Goal: Transaction & Acquisition: Purchase product/service

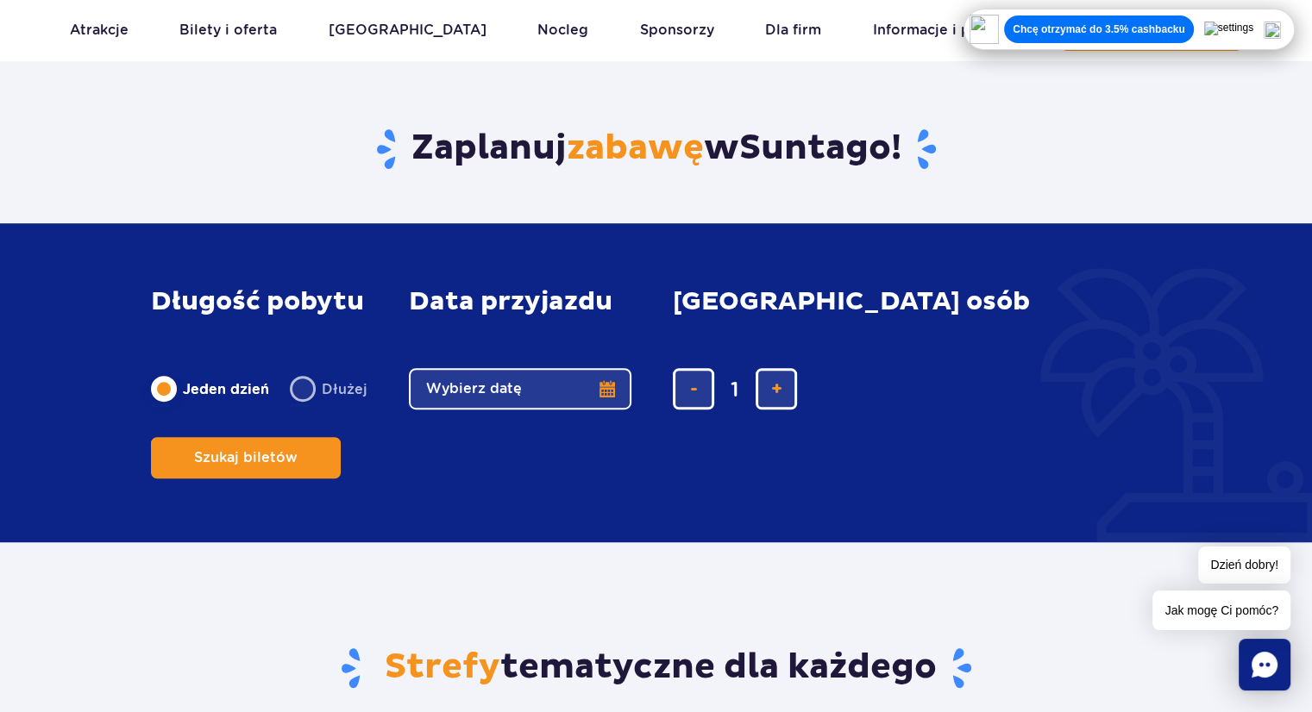
scroll to position [1035, 0]
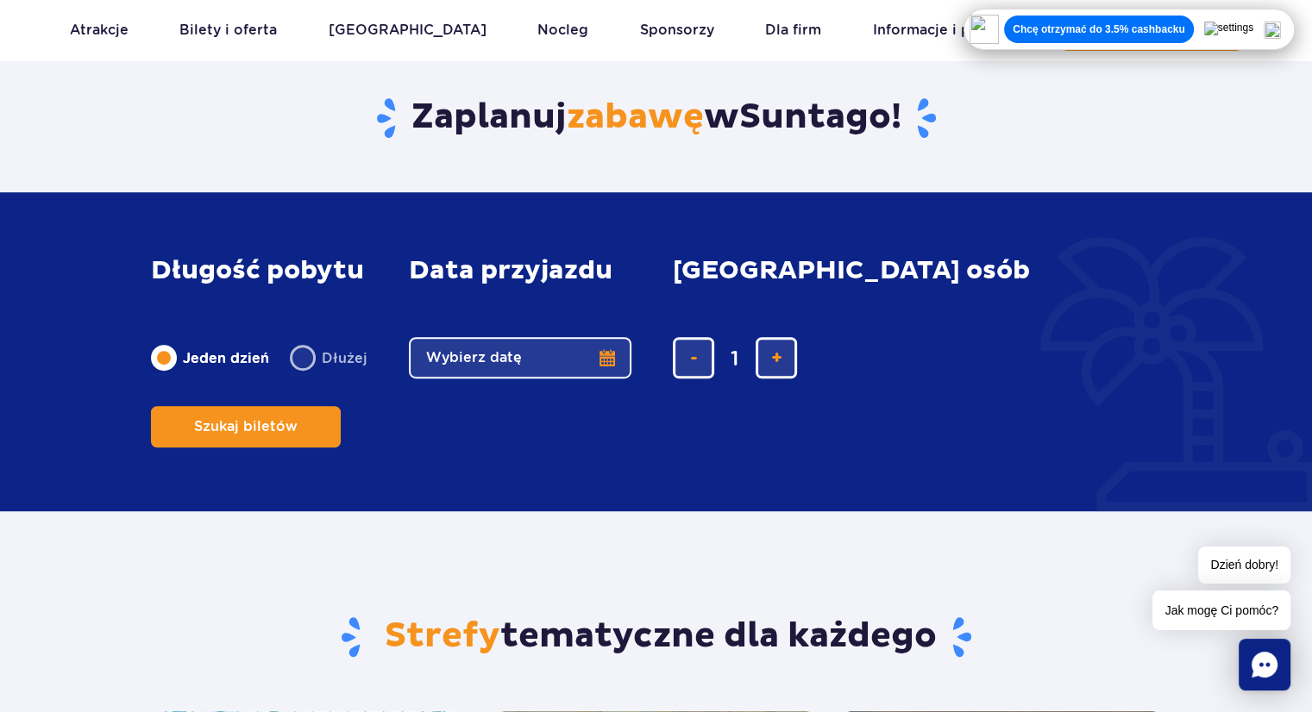
click at [605, 379] on button "Wybierz datę" at bounding box center [520, 357] width 223 height 41
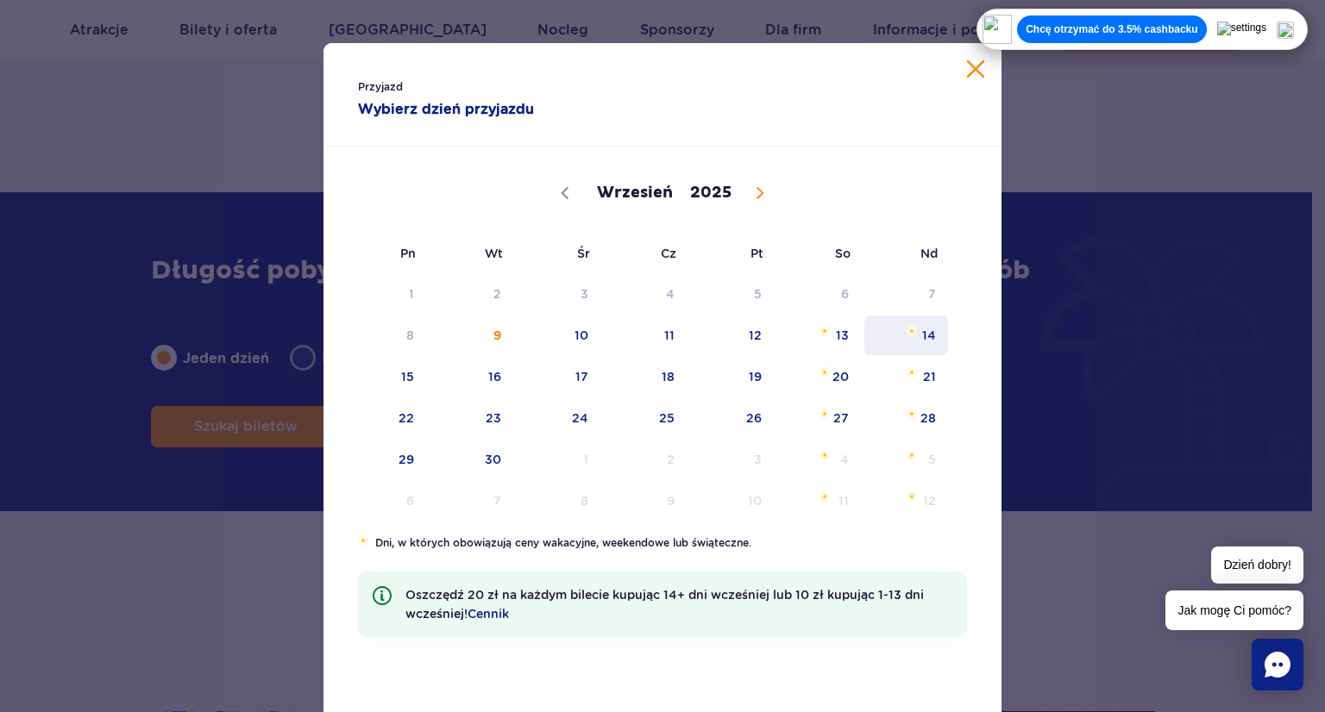
click at [926, 334] on span "14" at bounding box center [905, 336] width 87 height 40
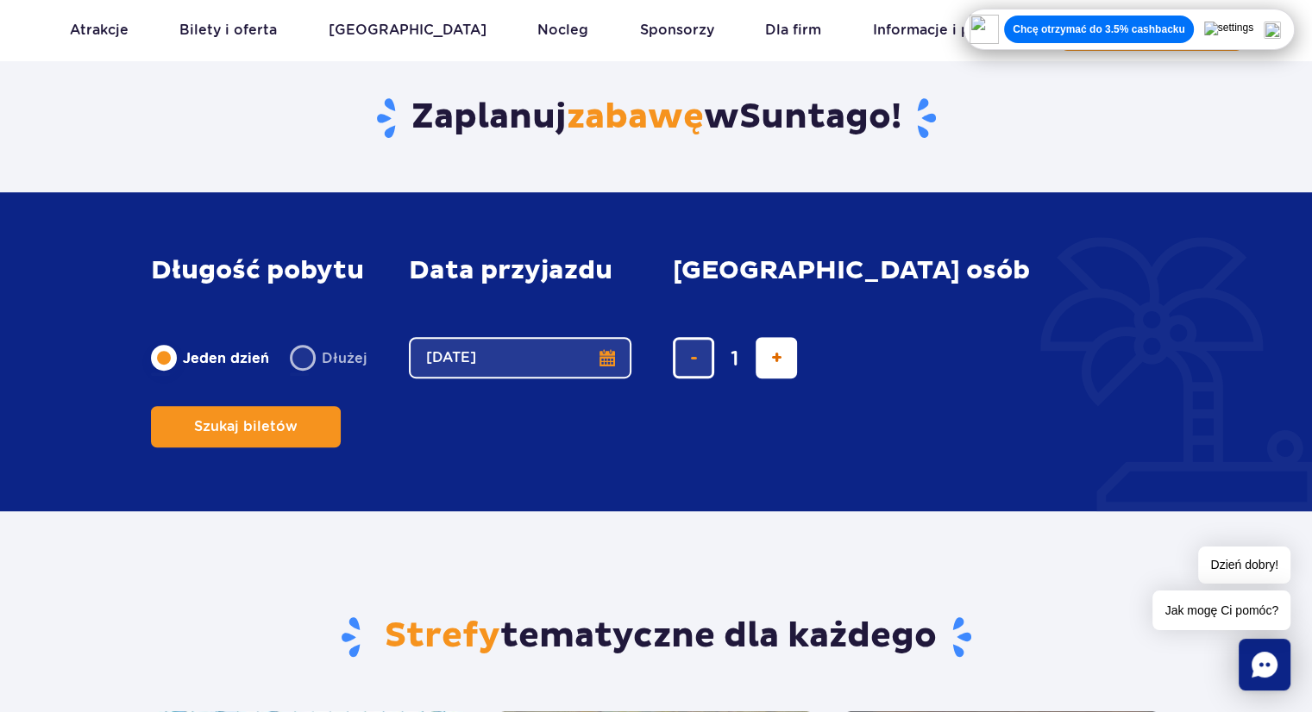
click at [777, 358] on span "dodaj bilet" at bounding box center [776, 358] width 11 height 0
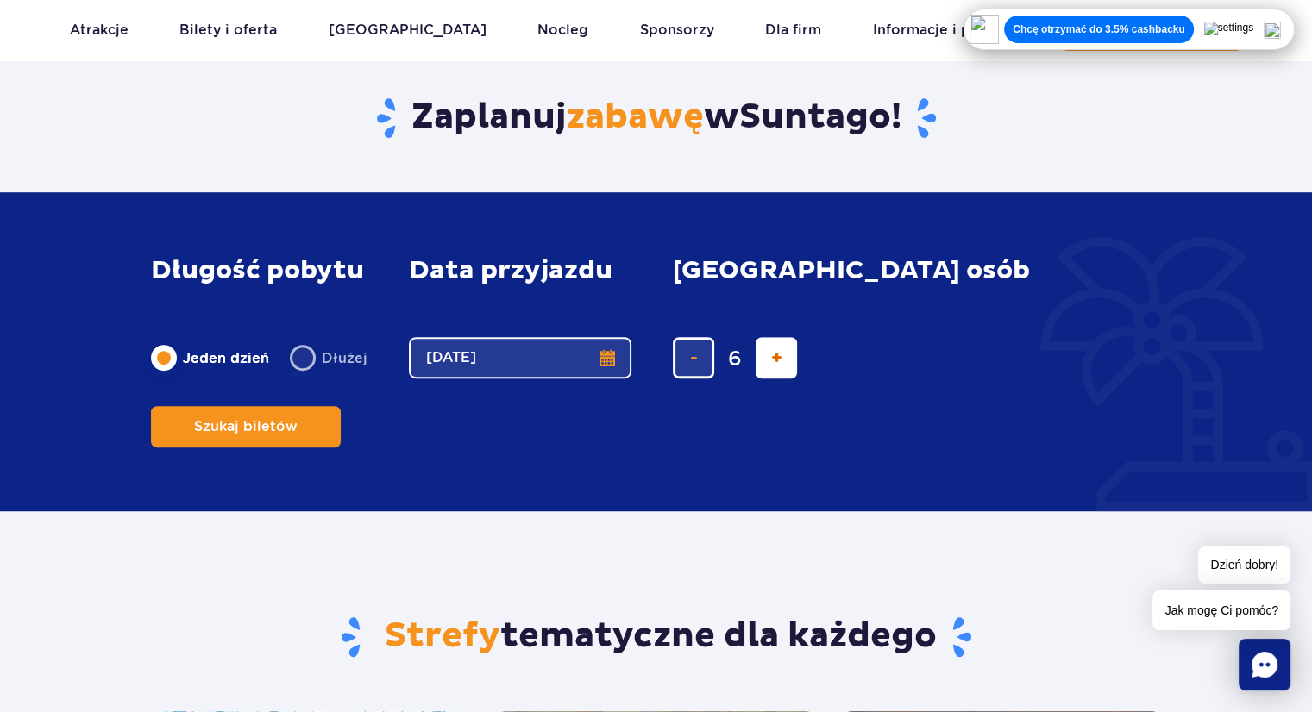
click at [777, 358] on span "dodaj bilet" at bounding box center [776, 358] width 11 height 0
type input "9"
click at [291, 419] on span "Szukaj biletów" at bounding box center [238, 427] width 103 height 16
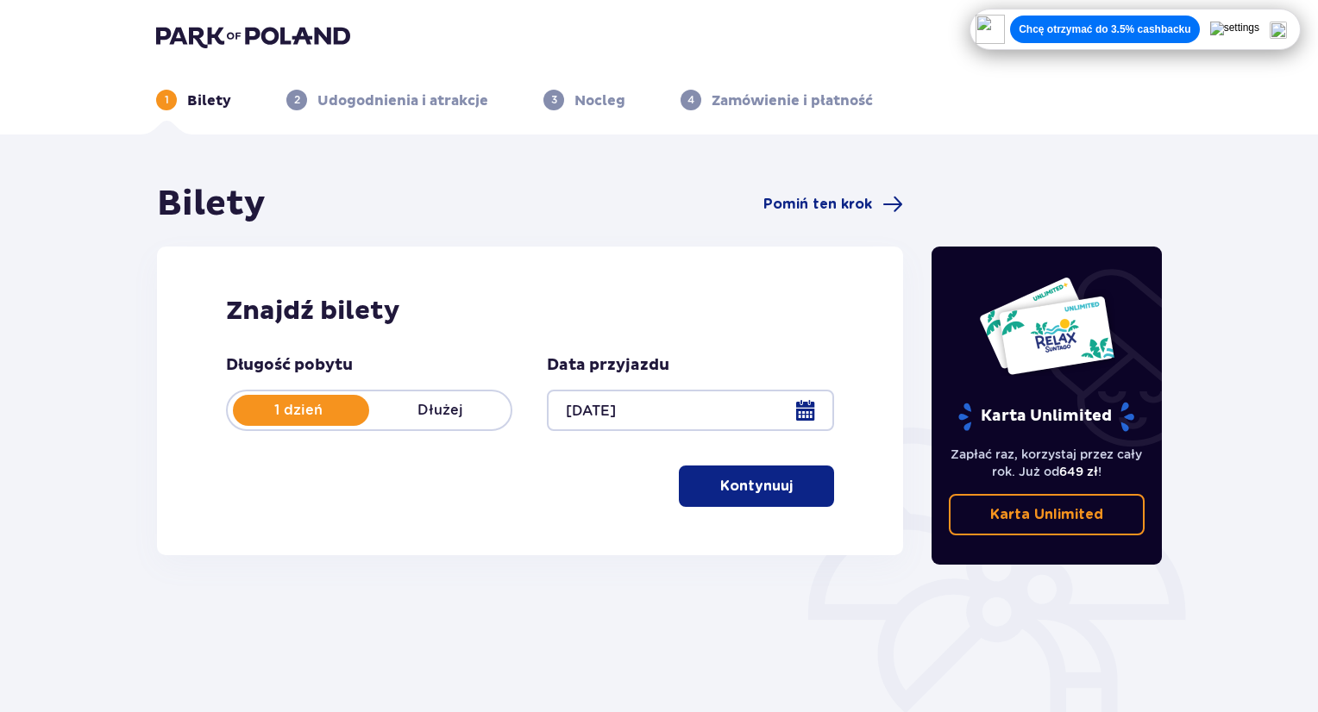
click at [772, 480] on p "Kontynuuj" at bounding box center [756, 486] width 72 height 19
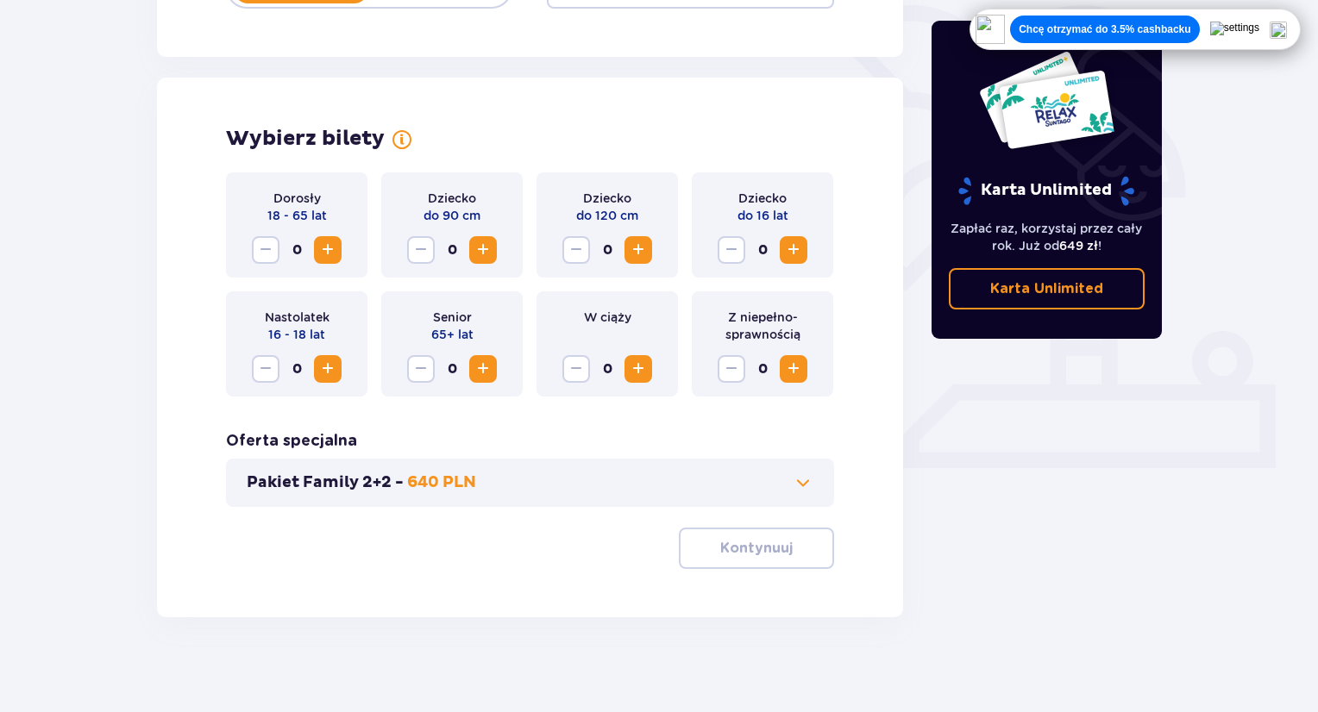
scroll to position [431, 0]
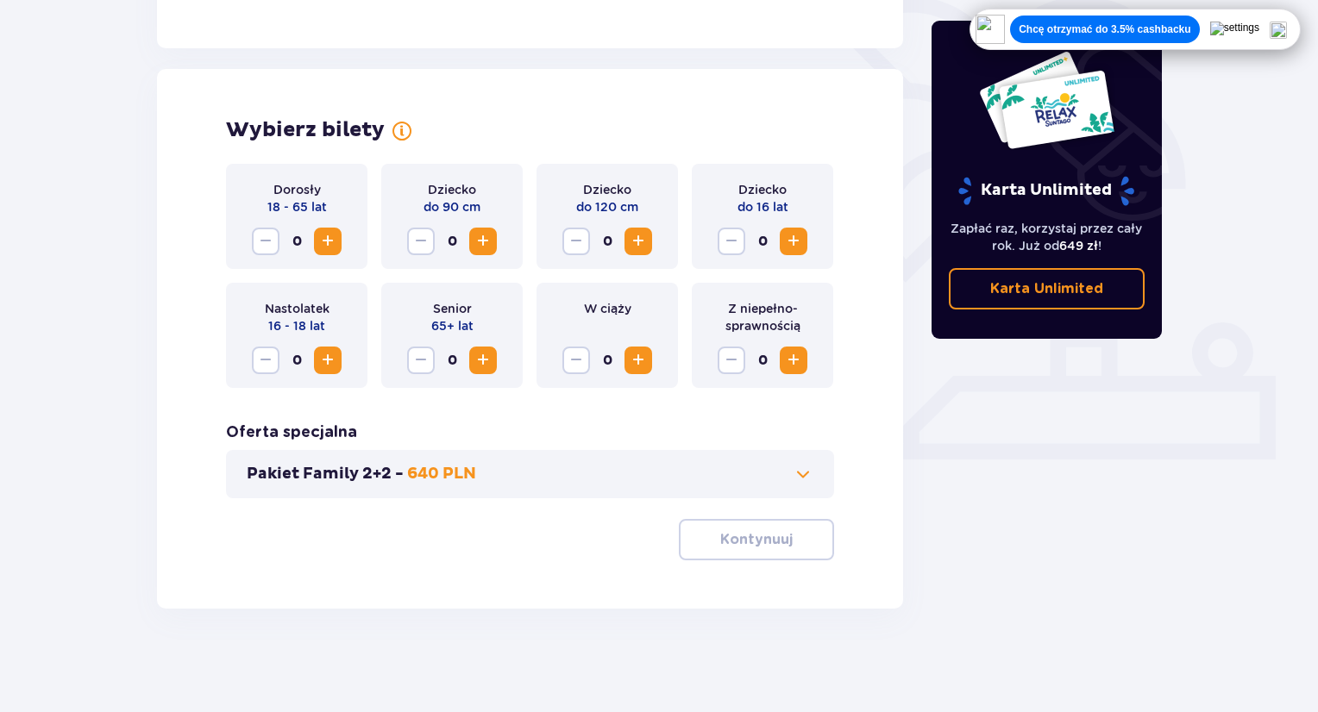
click at [332, 245] on span "Increase" at bounding box center [327, 241] width 21 height 21
click at [481, 241] on span "Increase" at bounding box center [483, 241] width 21 height 21
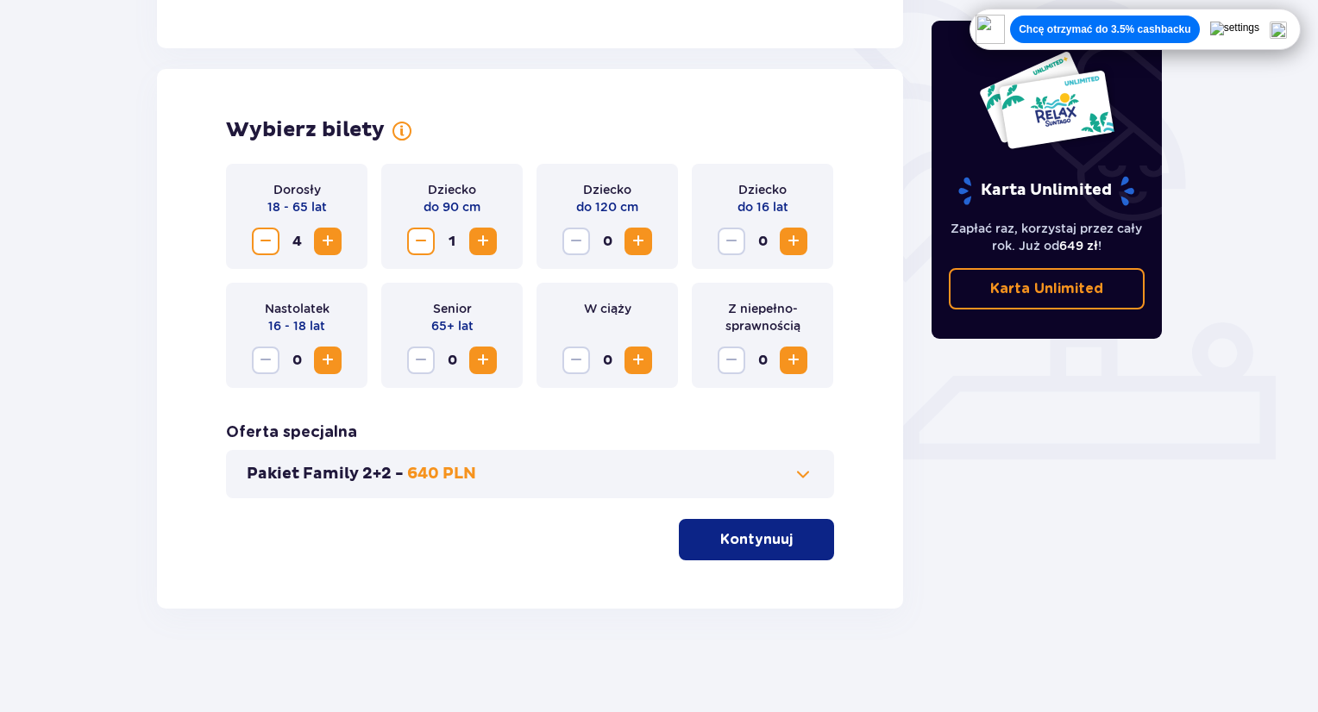
click at [798, 241] on span "Increase" at bounding box center [793, 241] width 21 height 21
click at [797, 241] on span "Increase" at bounding box center [793, 241] width 21 height 21
click at [786, 548] on span "button" at bounding box center [796, 540] width 21 height 21
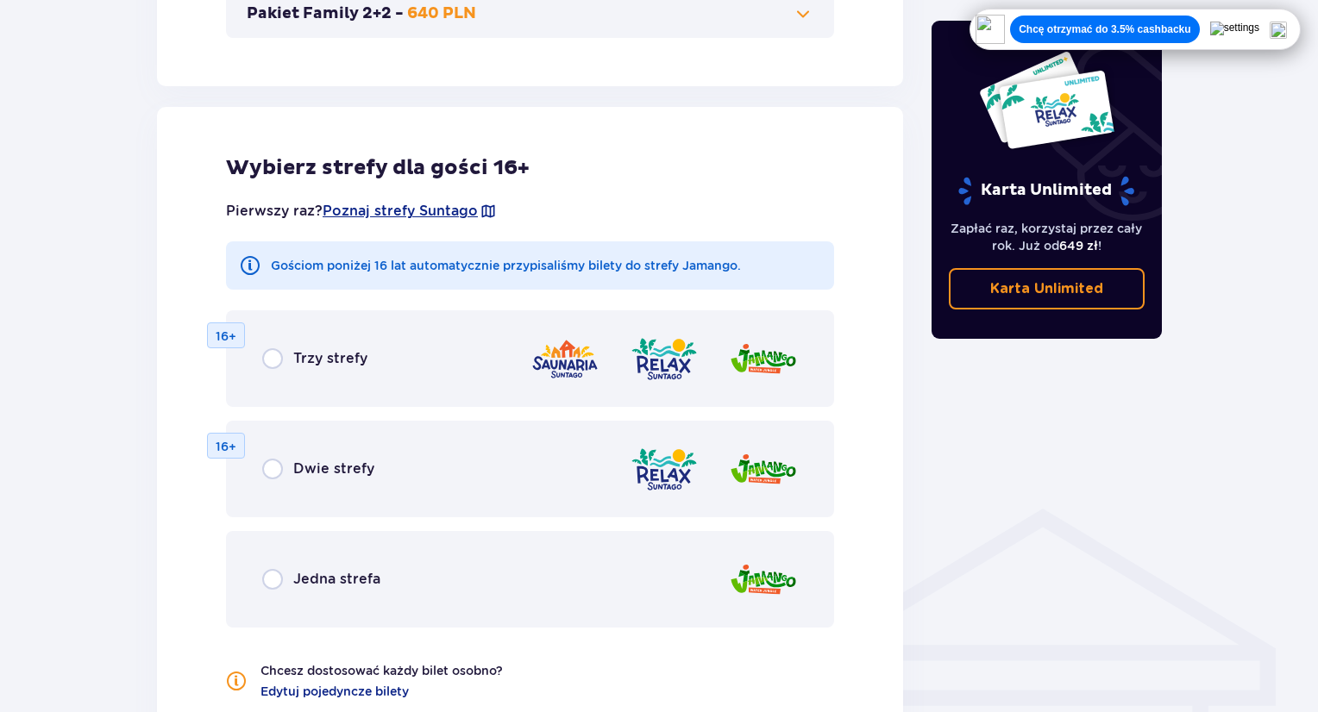
scroll to position [957, 0]
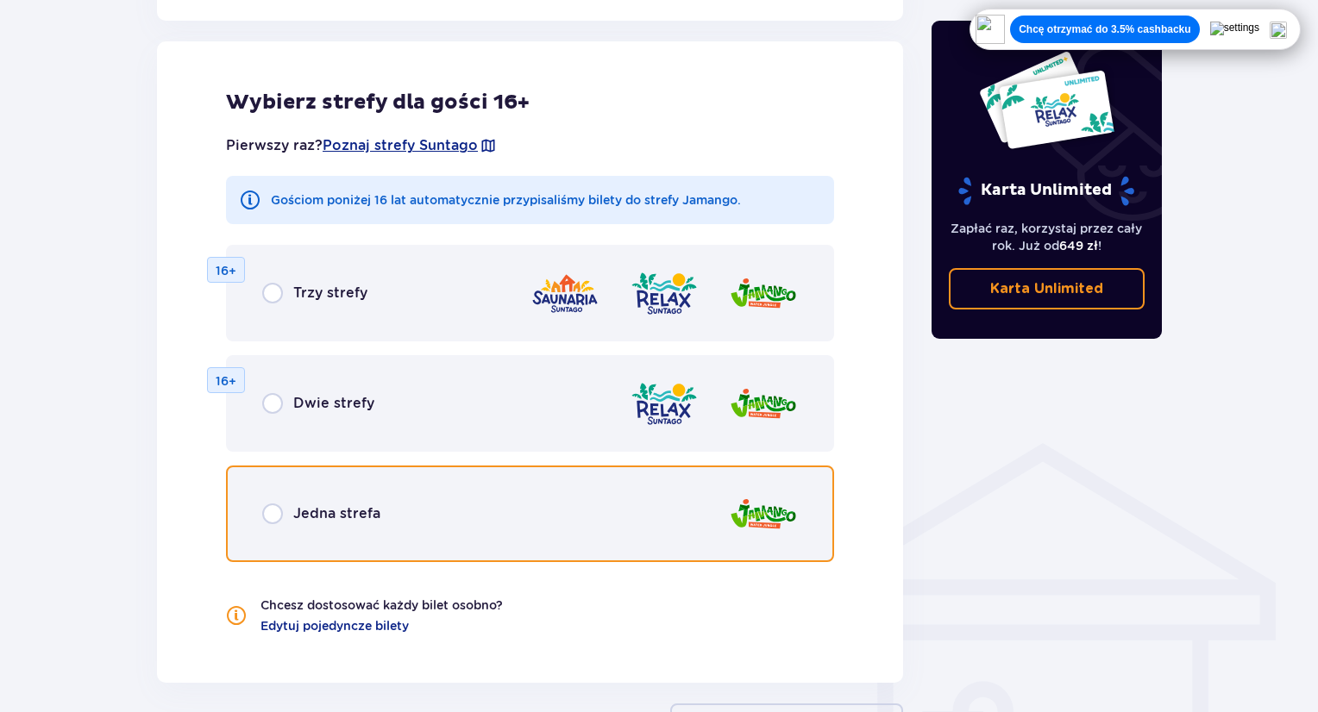
click at [275, 513] on input "radio" at bounding box center [272, 514] width 21 height 21
radio input "true"
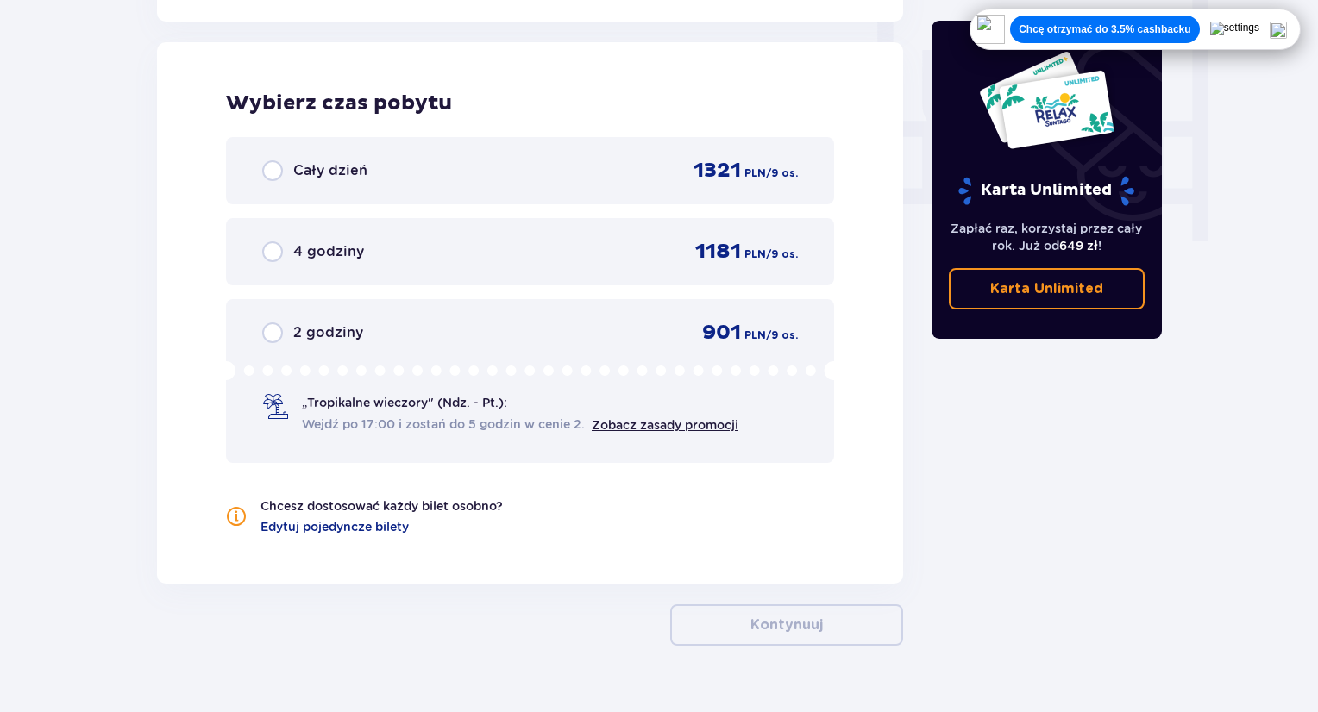
scroll to position [1620, 0]
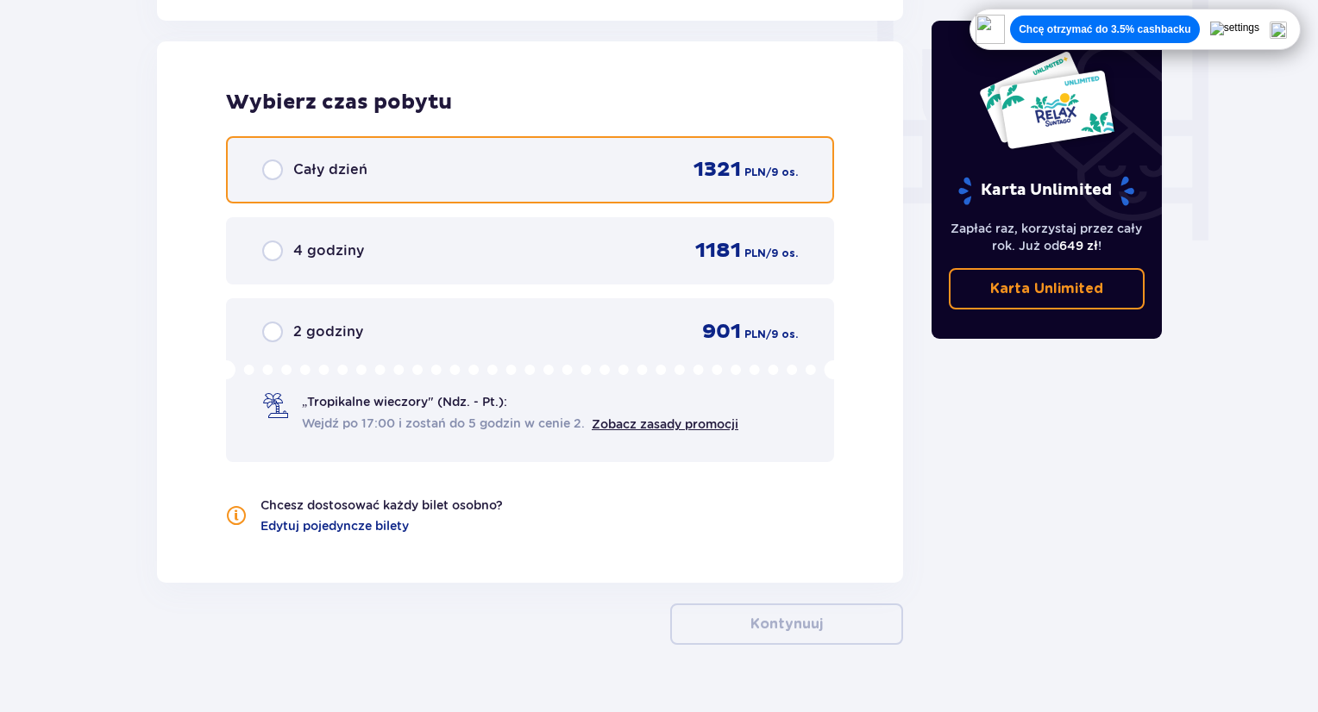
click at [272, 167] on input "radio" at bounding box center [272, 170] width 21 height 21
radio input "true"
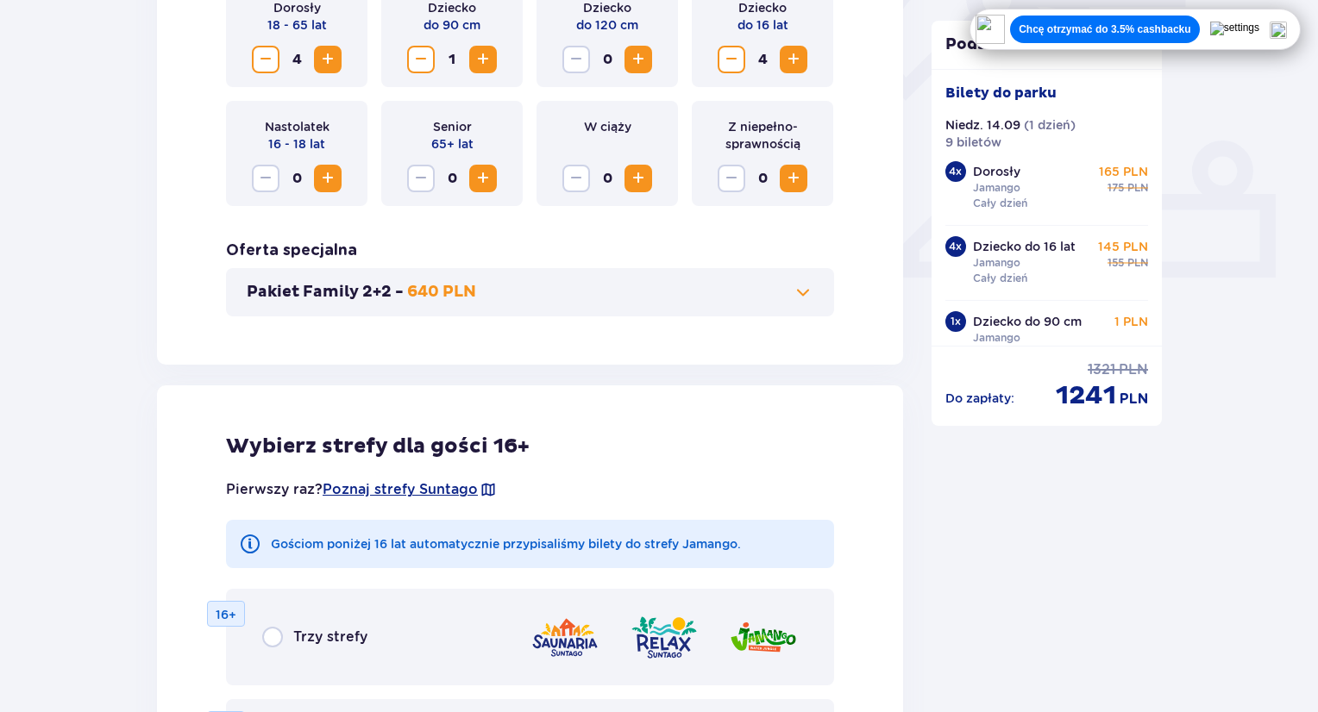
scroll to position [457, 0]
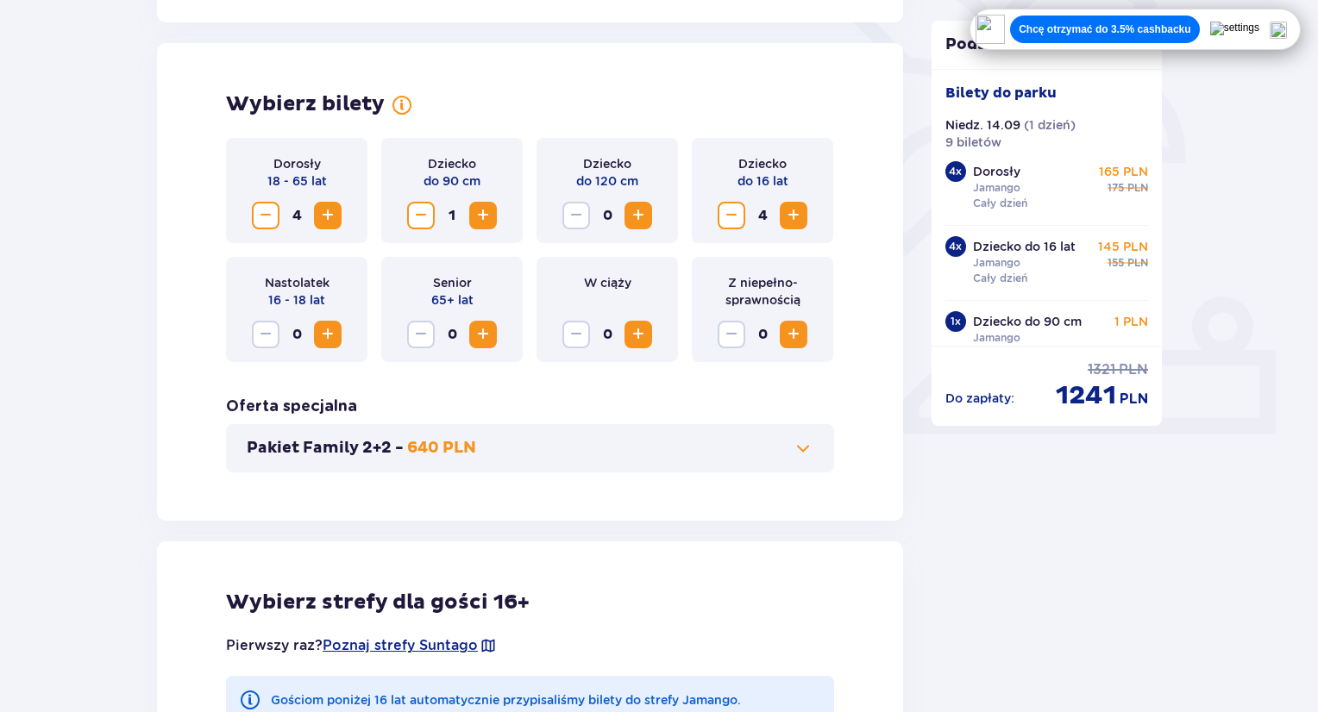
click at [728, 225] on span "Decrease" at bounding box center [731, 215] width 21 height 21
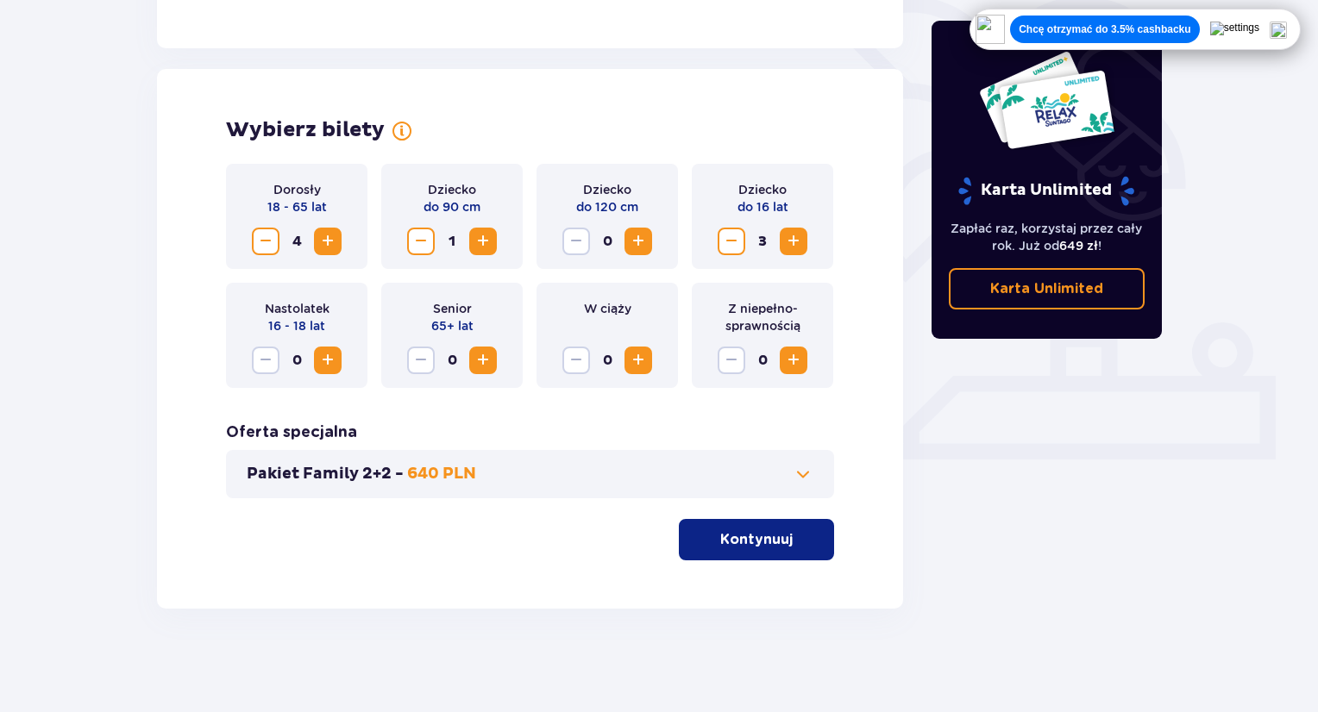
click at [329, 366] on span "Increase" at bounding box center [327, 360] width 21 height 21
click at [767, 536] on p "Kontynuuj" at bounding box center [756, 539] width 72 height 19
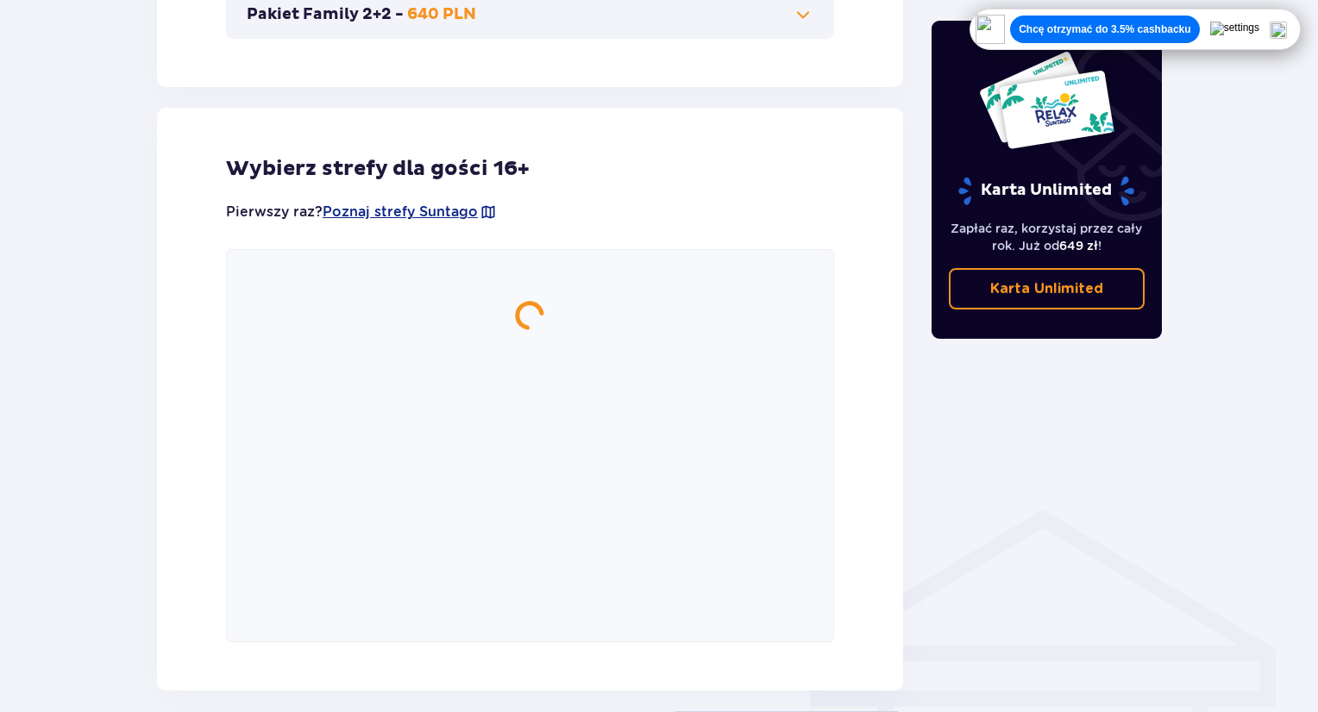
scroll to position [957, 0]
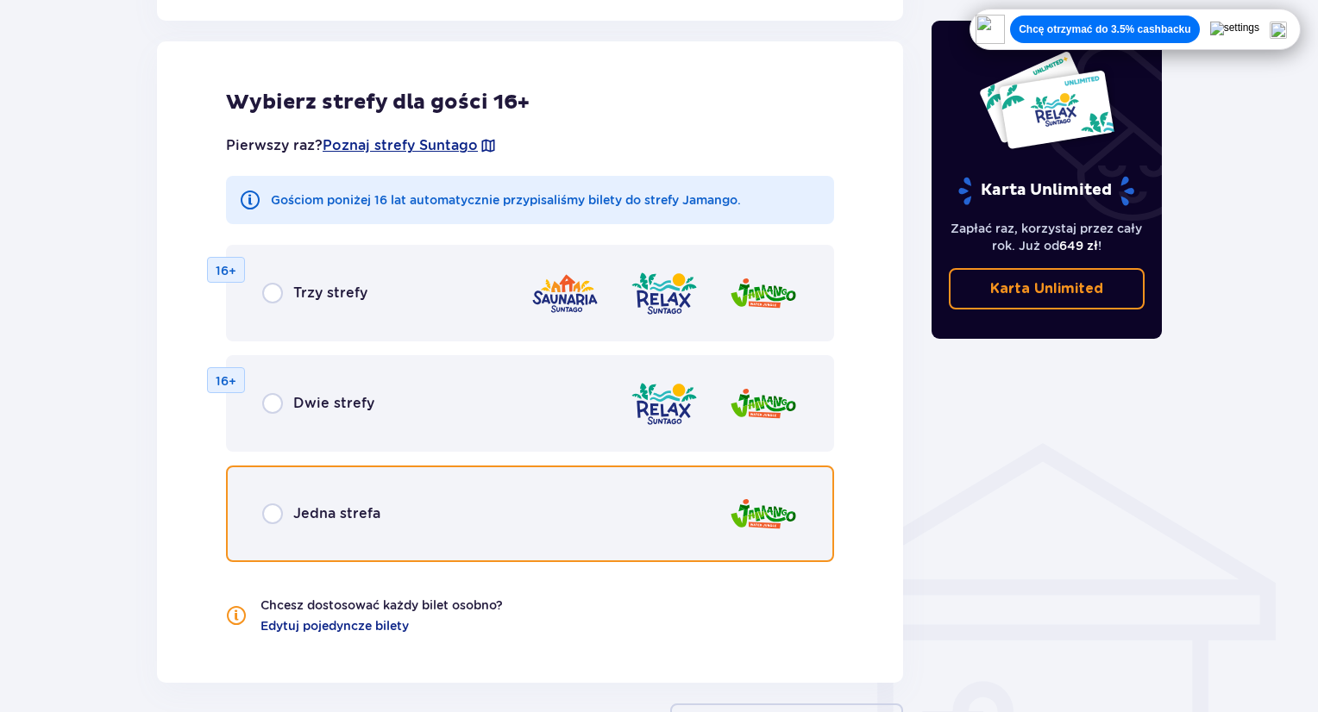
click at [269, 516] on input "radio" at bounding box center [272, 514] width 21 height 21
radio input "true"
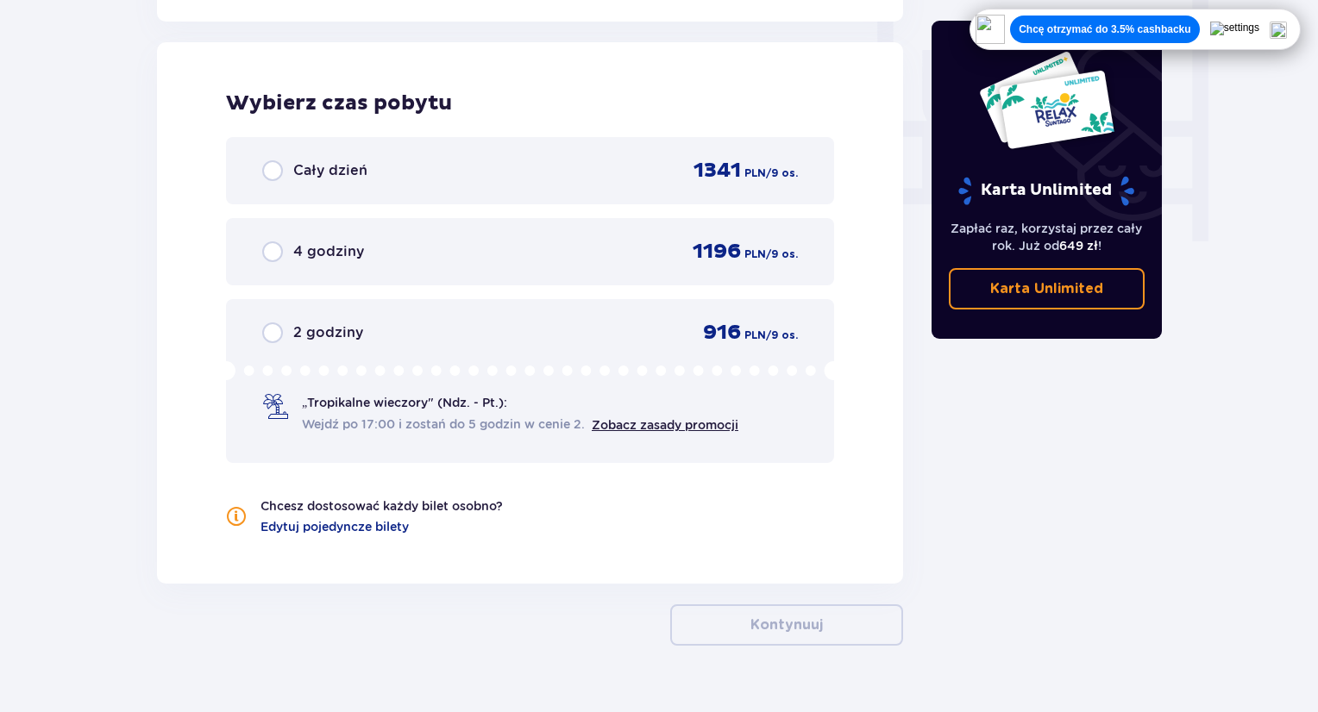
scroll to position [1620, 0]
click at [1287, 31] on img at bounding box center [1278, 30] width 17 height 17
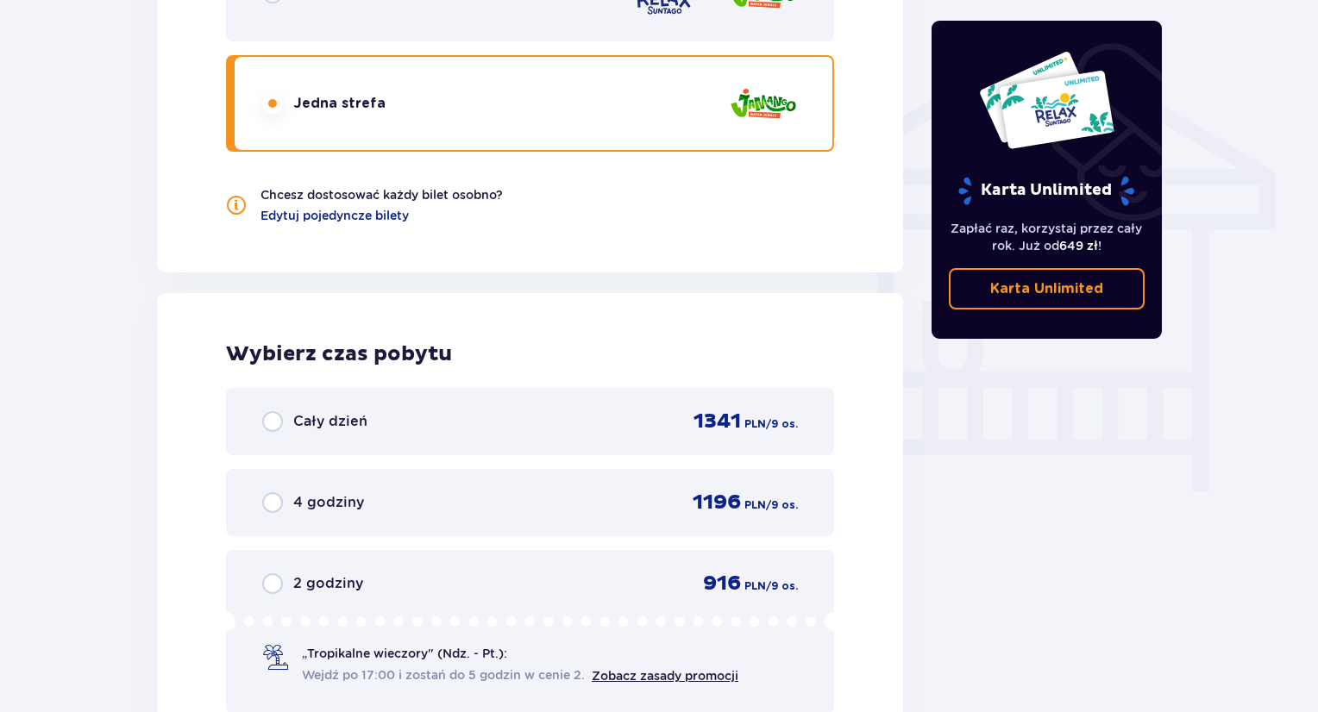
scroll to position [1309, 0]
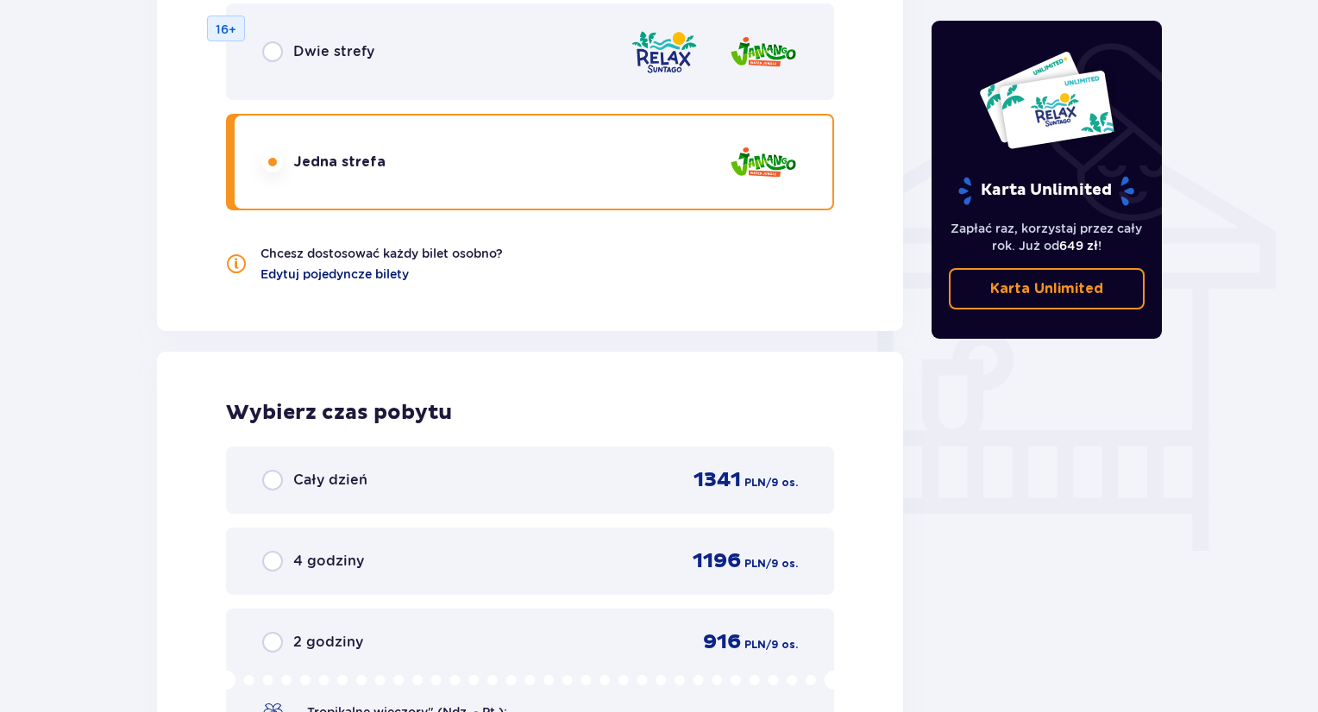
click at [317, 279] on span "Edytuj pojedyncze bilety" at bounding box center [334, 274] width 148 height 17
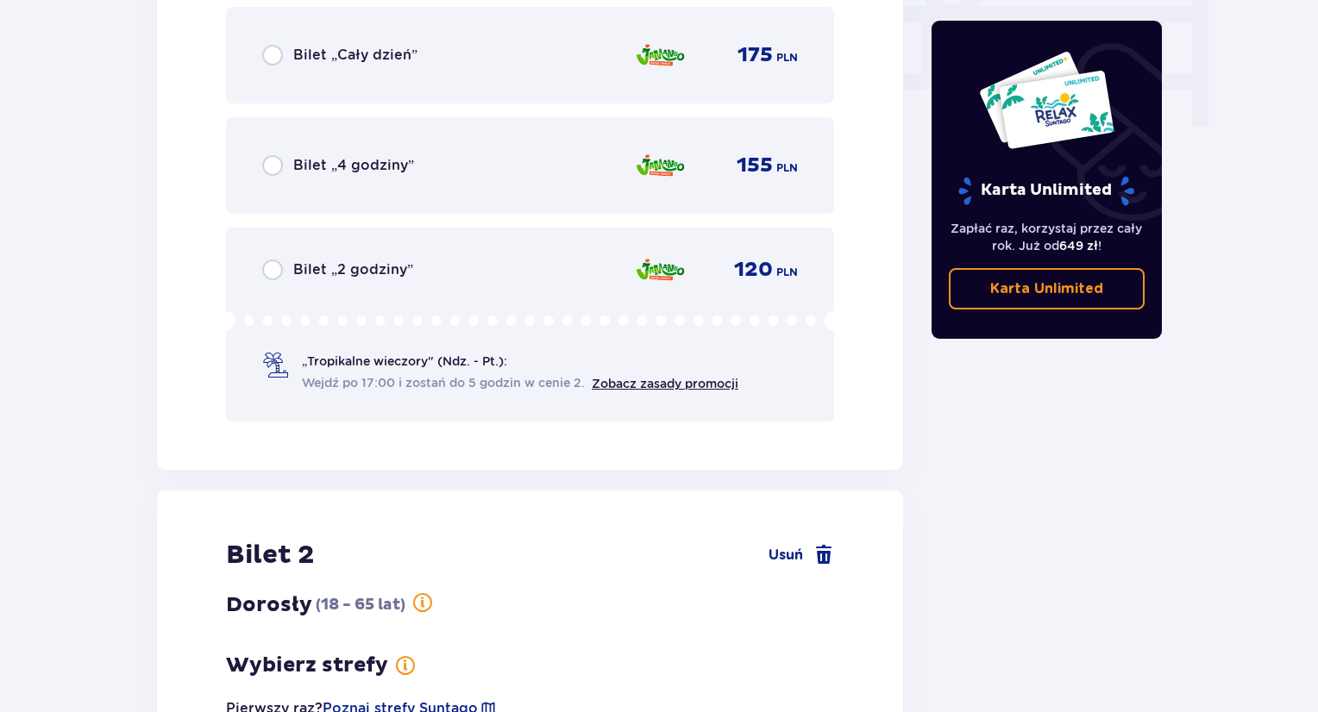
scroll to position [1561, 0]
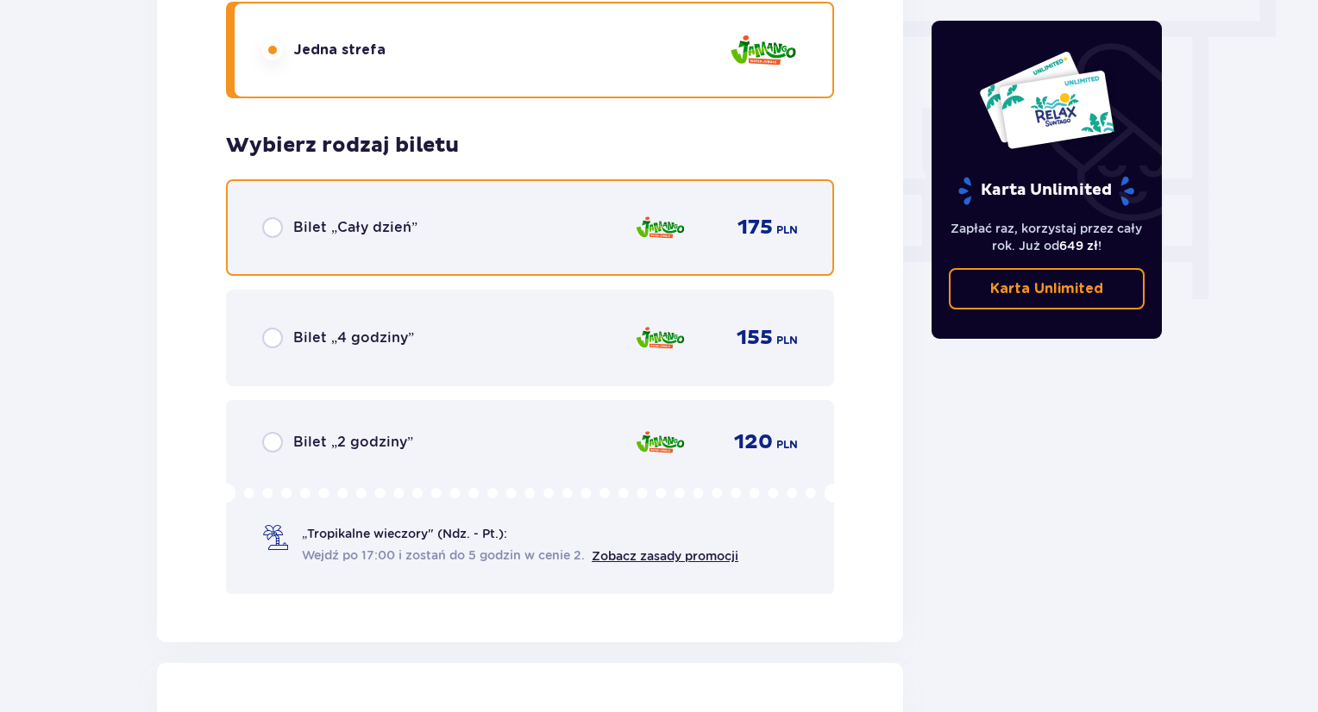
click at [273, 232] on input "radio" at bounding box center [272, 227] width 21 height 21
radio input "true"
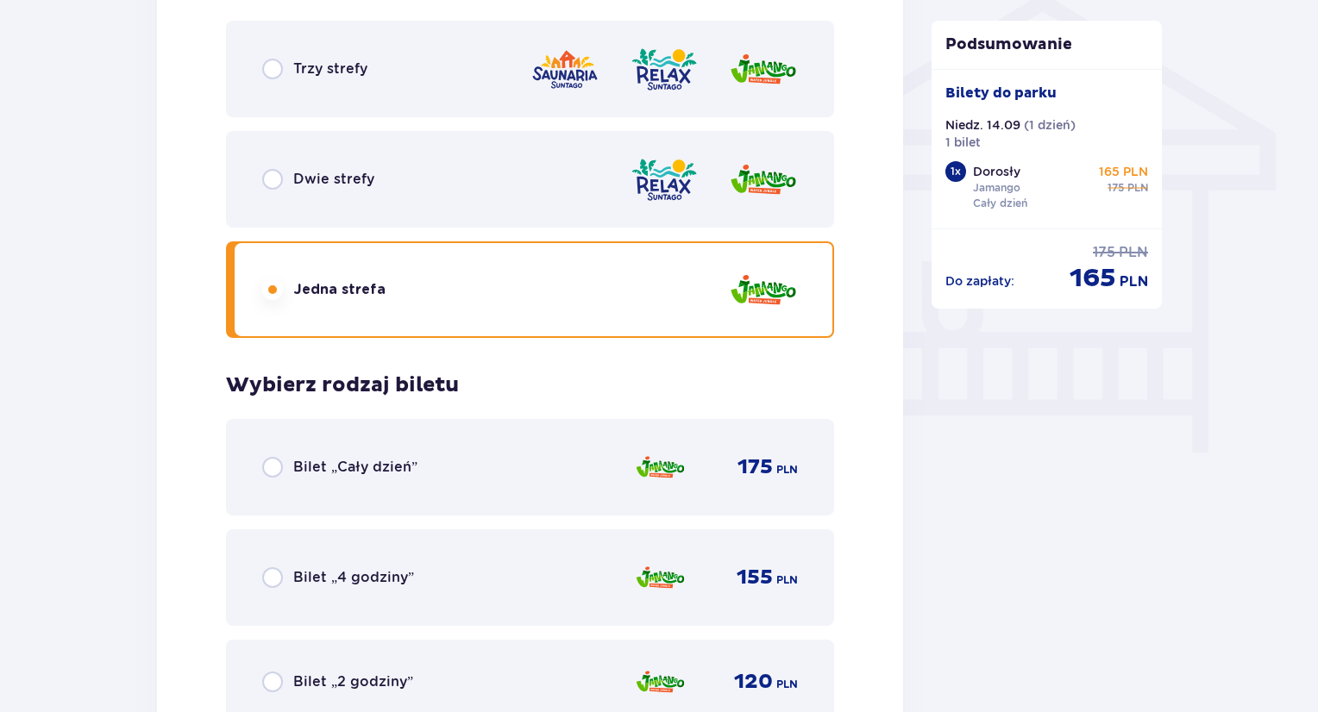
scroll to position [1497, 0]
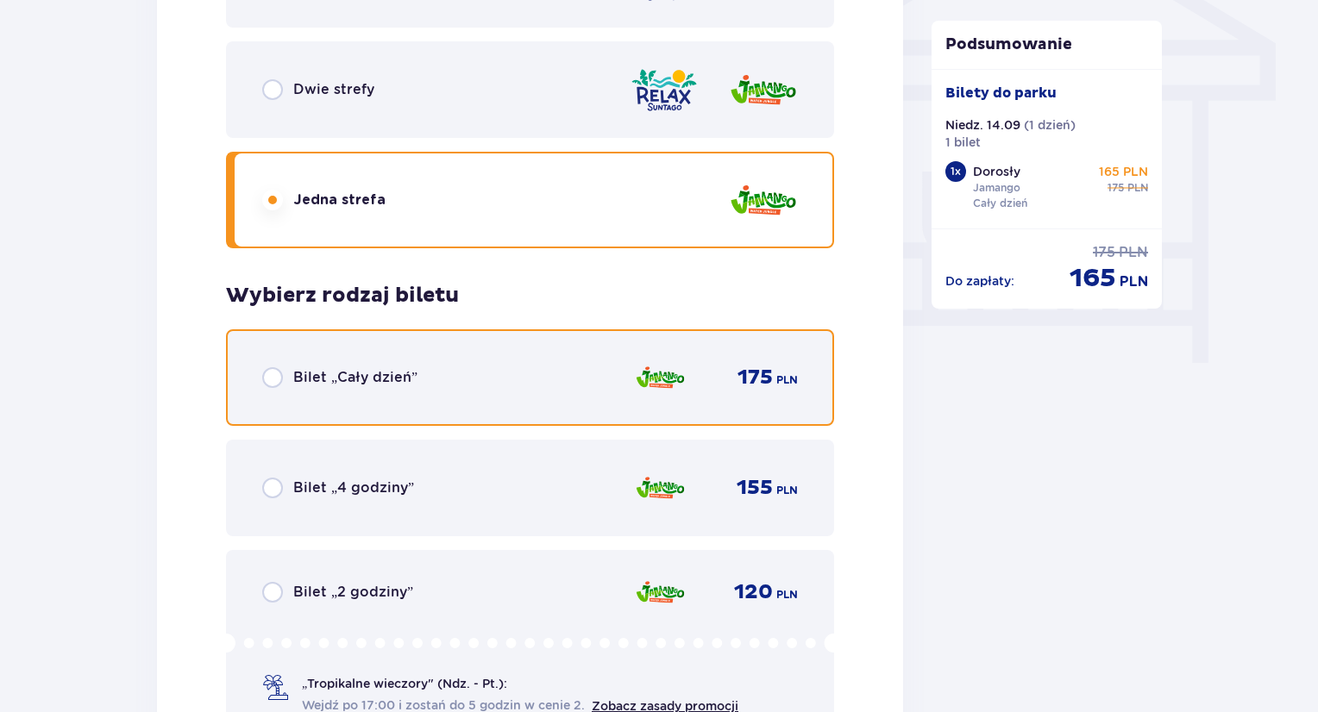
click at [279, 377] on input "radio" at bounding box center [272, 377] width 21 height 21
radio input "true"
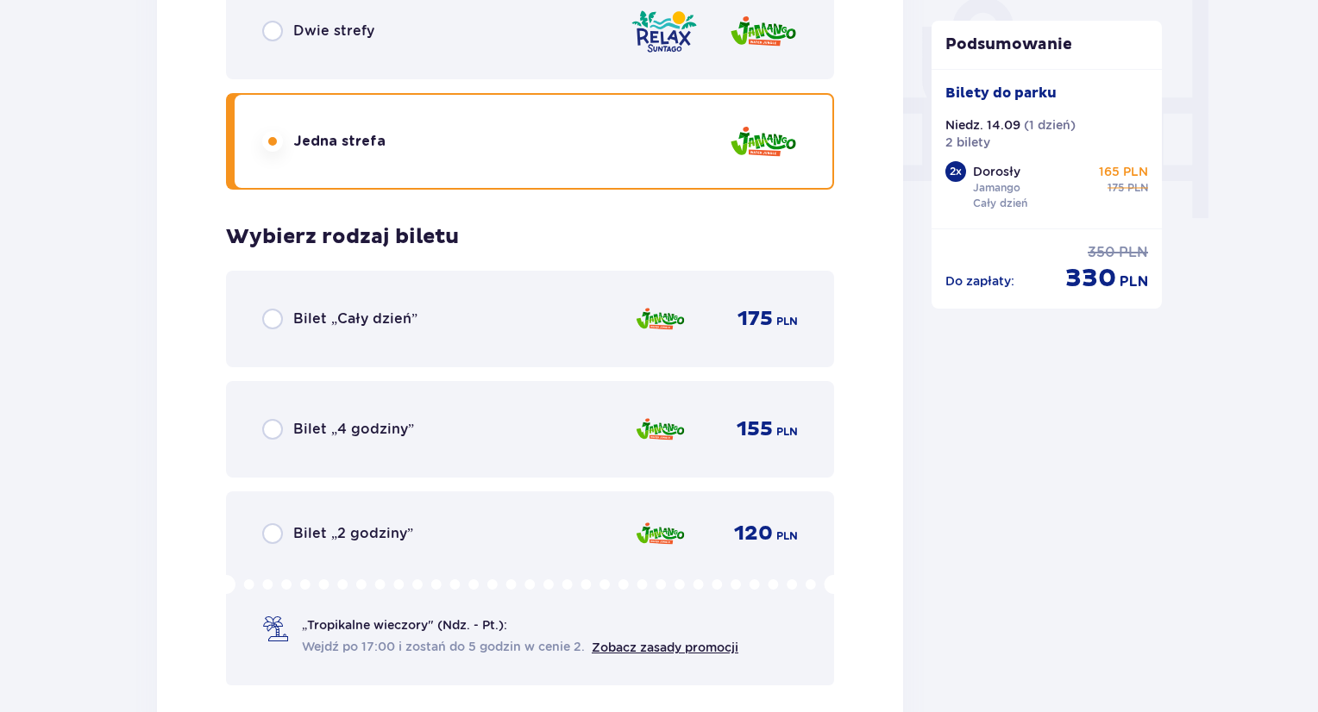
scroll to position [1669, 0]
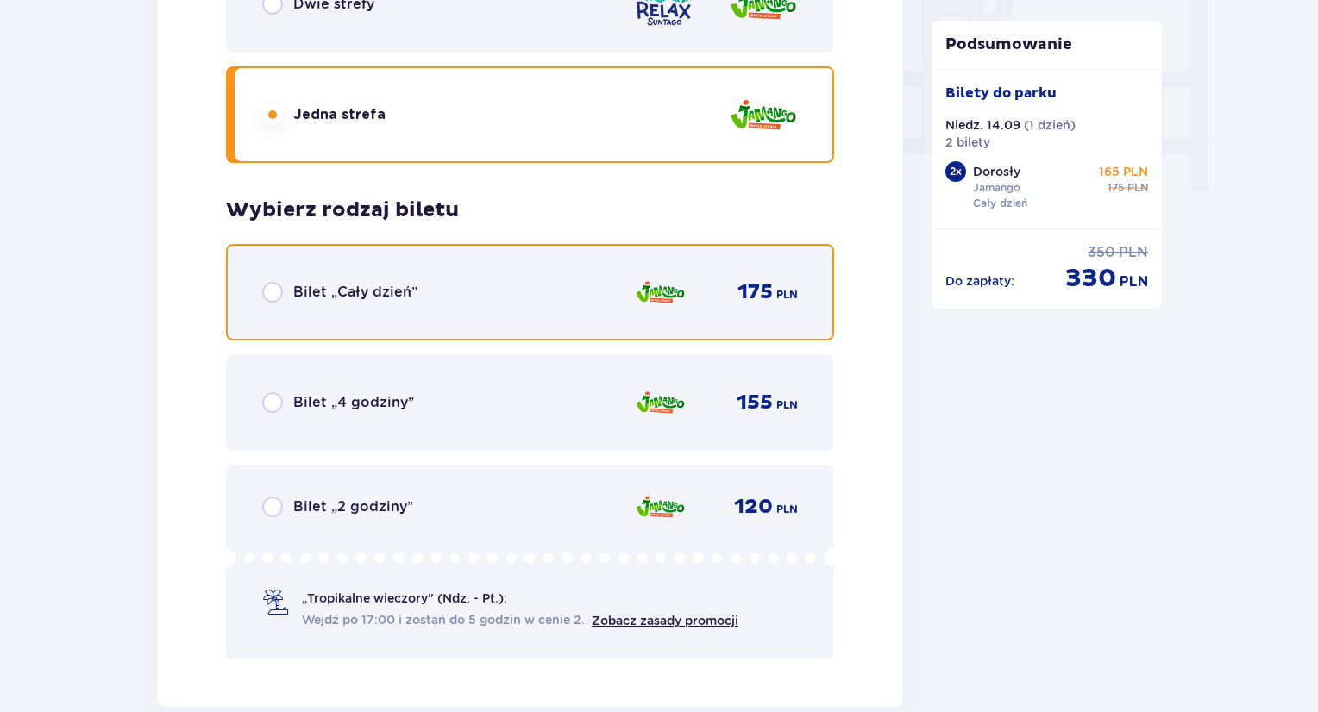
click at [275, 298] on input "radio" at bounding box center [272, 292] width 21 height 21
radio input "true"
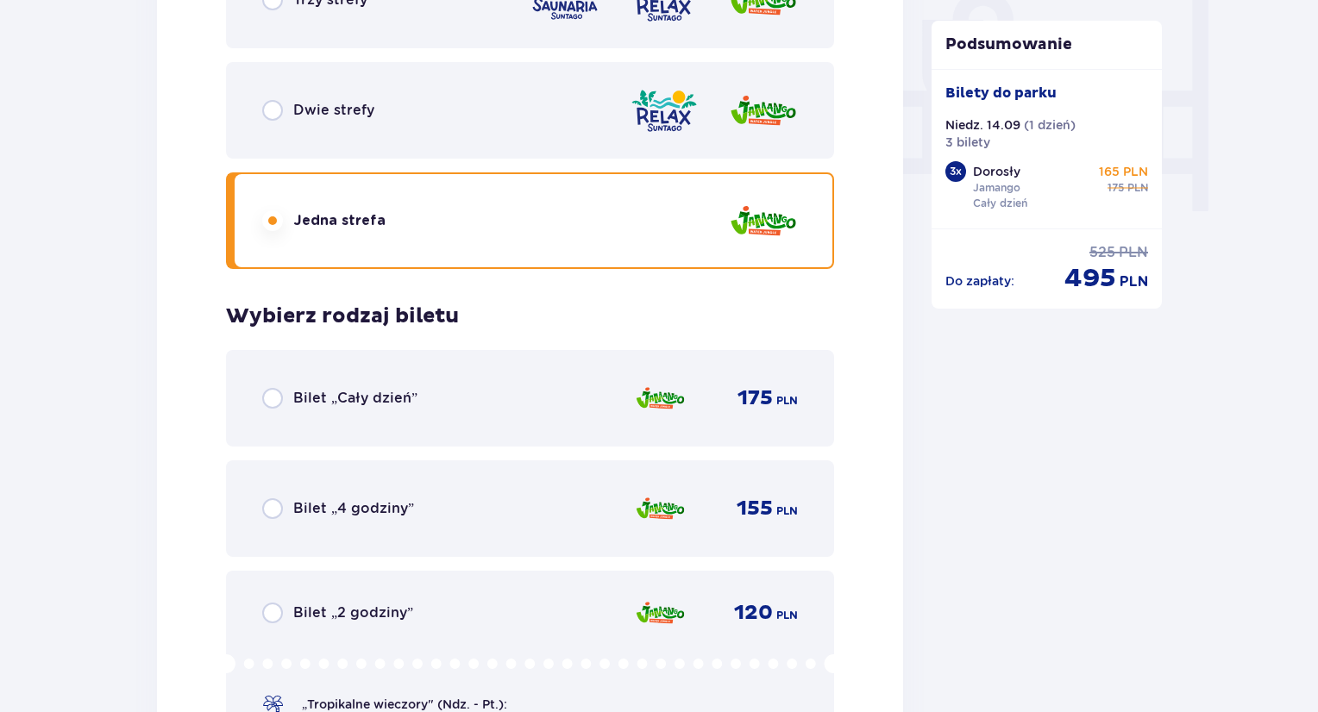
scroll to position [1754, 0]
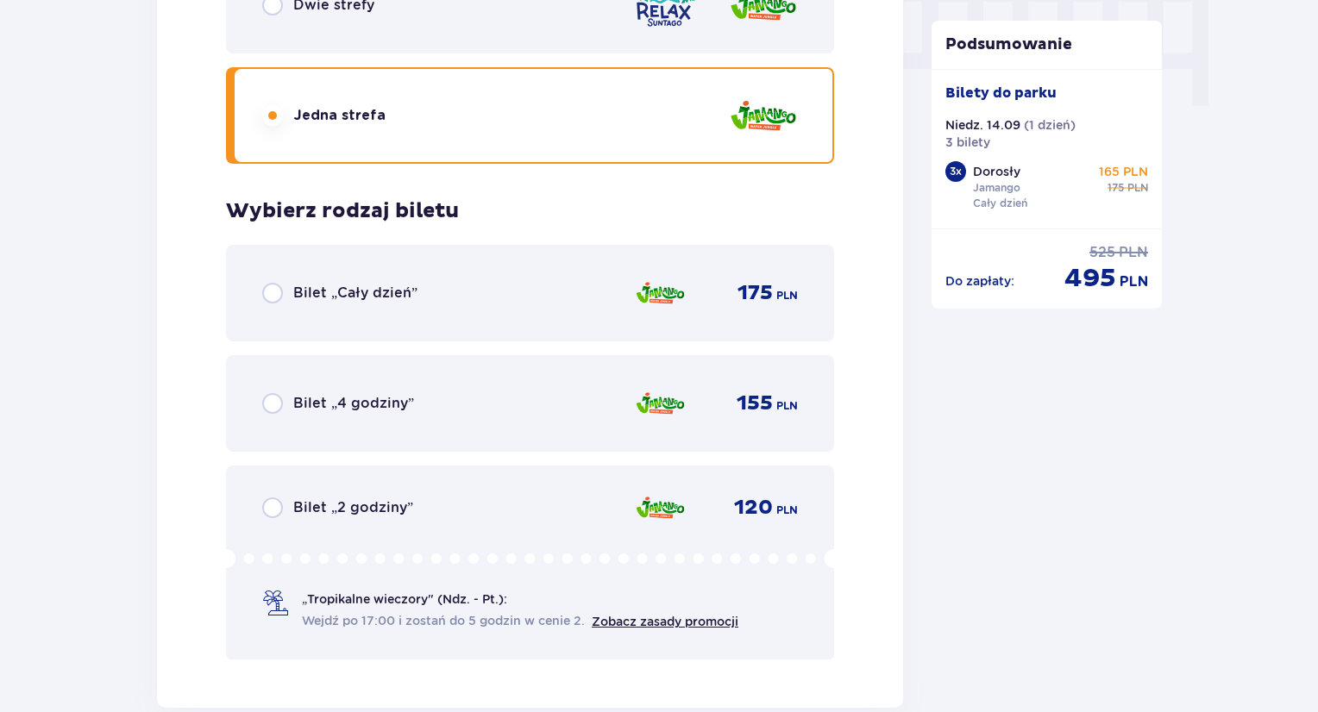
click at [271, 303] on div "Bilet „Cały dzień” 175 PLN" at bounding box center [530, 293] width 536 height 36
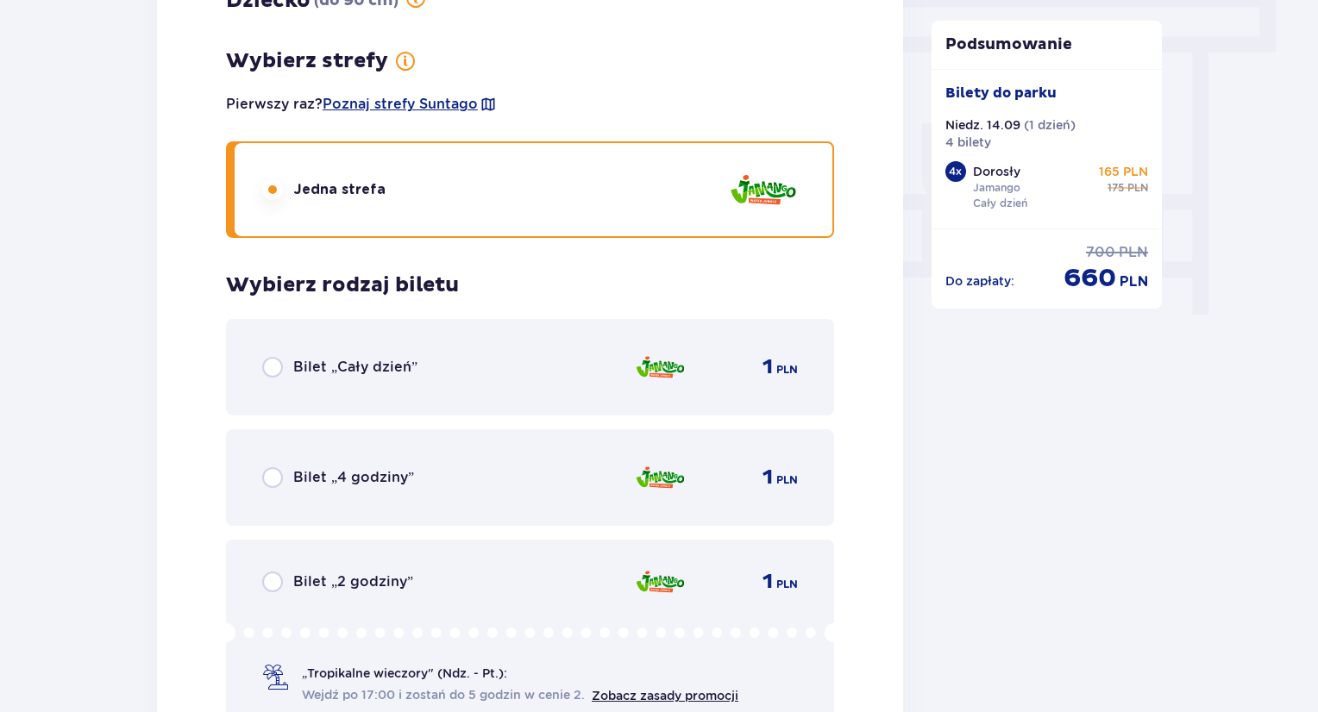
scroll to position [1581, 0]
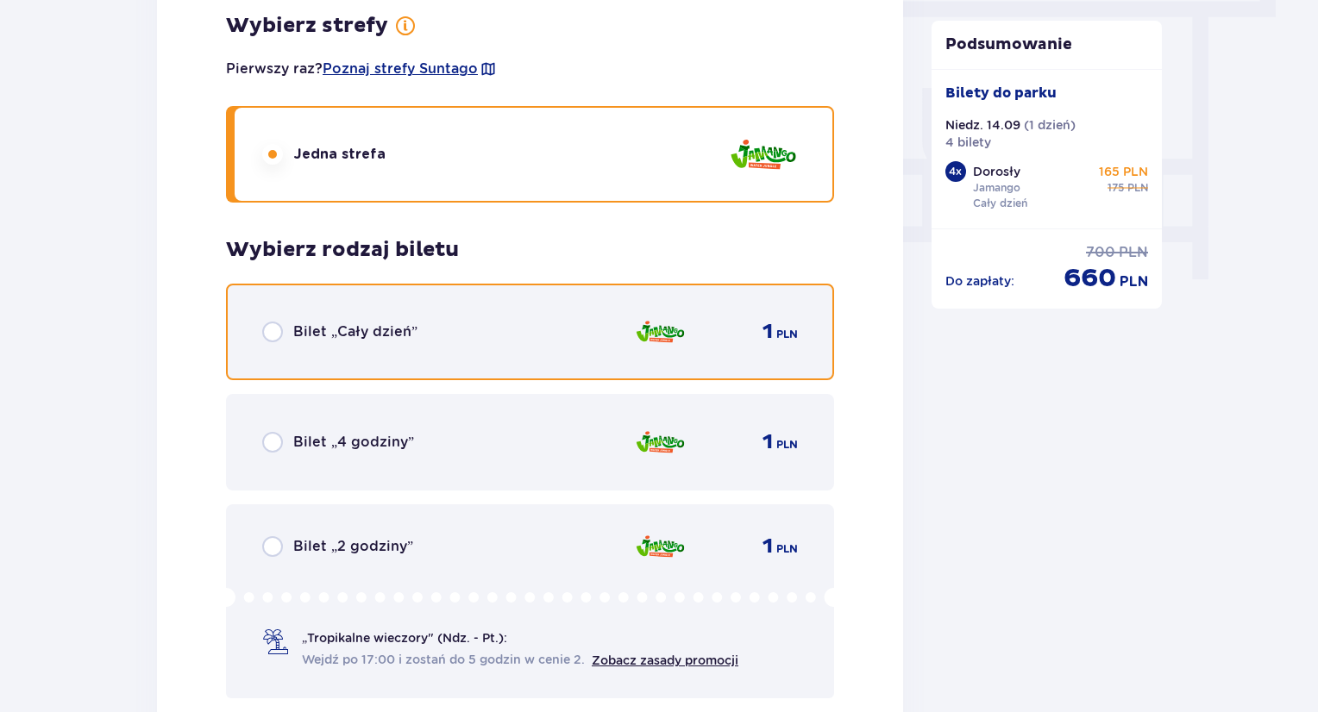
click at [272, 335] on input "radio" at bounding box center [272, 332] width 21 height 21
radio input "true"
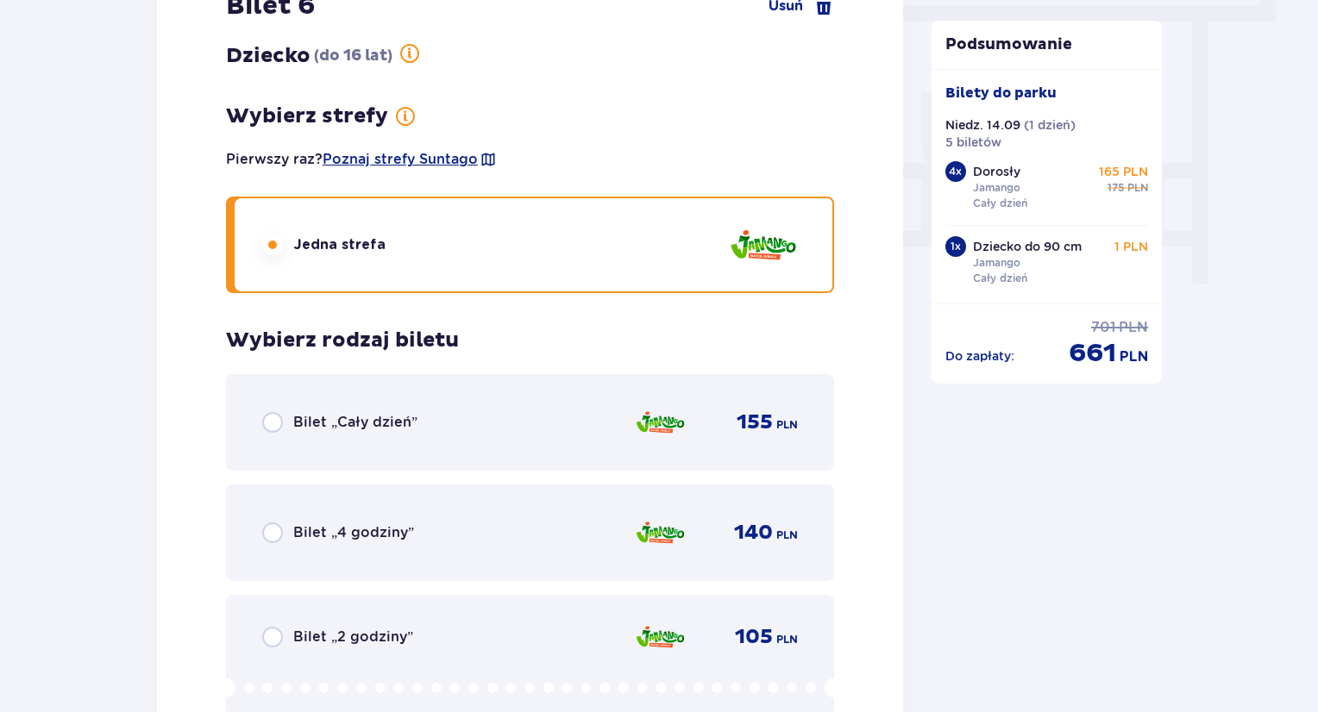
scroll to position [1666, 0]
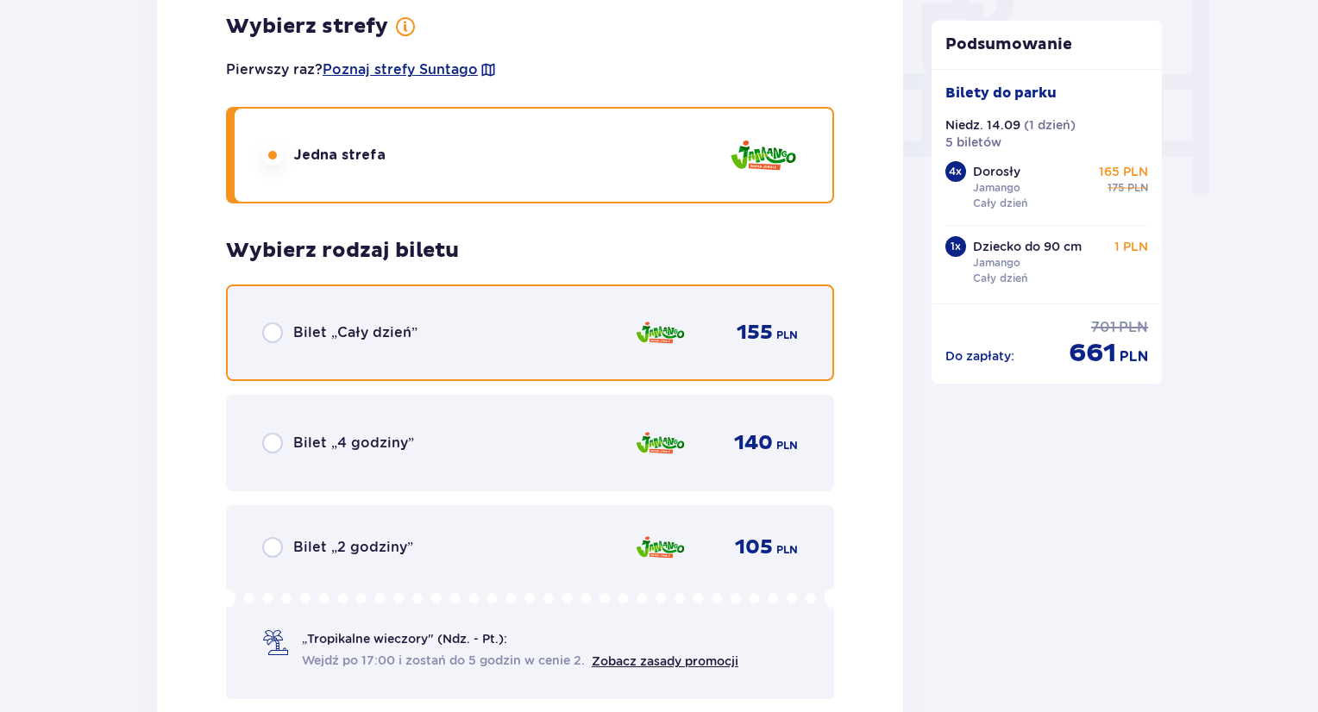
click at [273, 337] on input "radio" at bounding box center [272, 333] width 21 height 21
radio input "true"
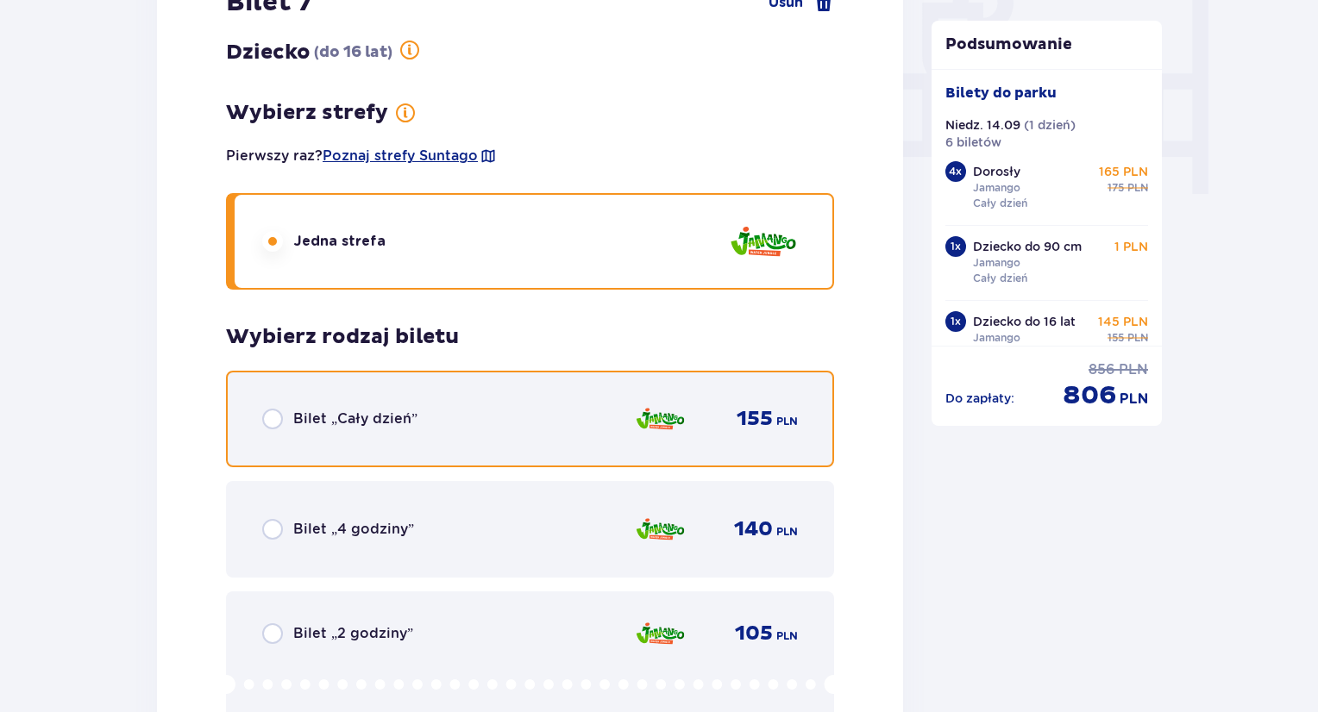
click at [264, 417] on input "radio" at bounding box center [272, 419] width 21 height 21
radio input "true"
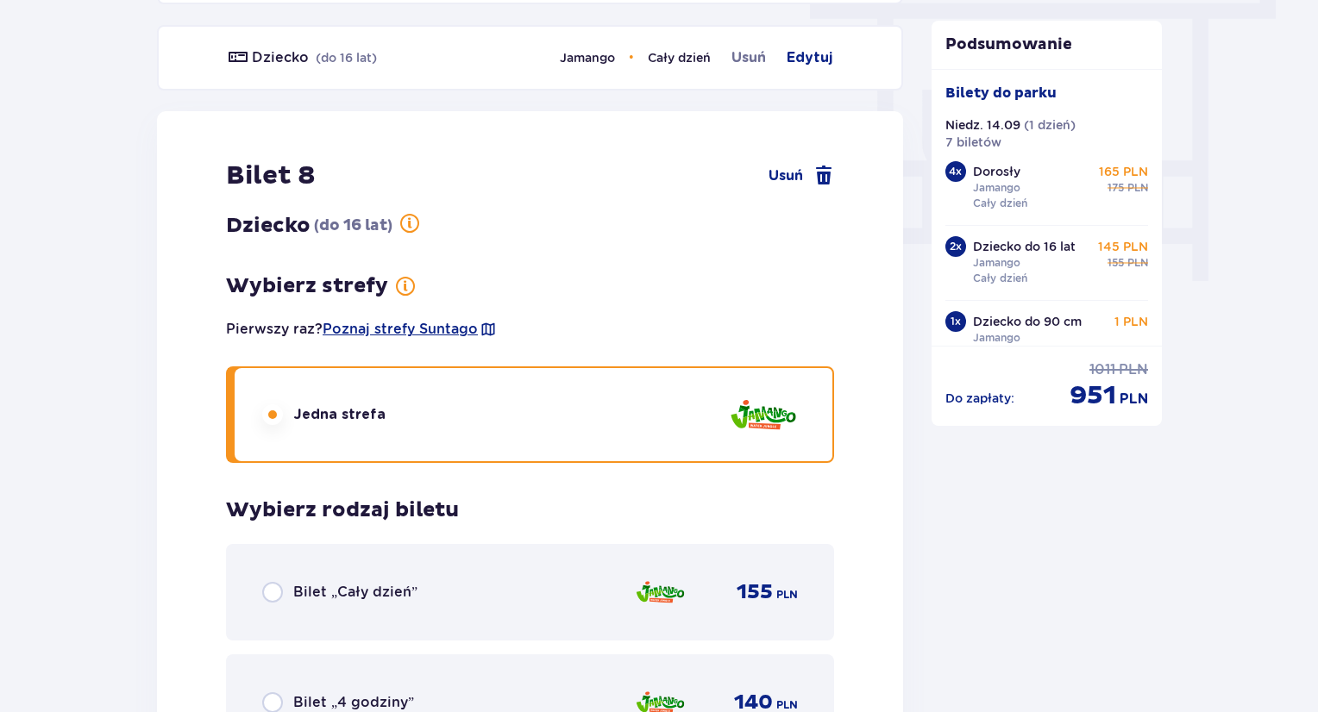
scroll to position [1752, 0]
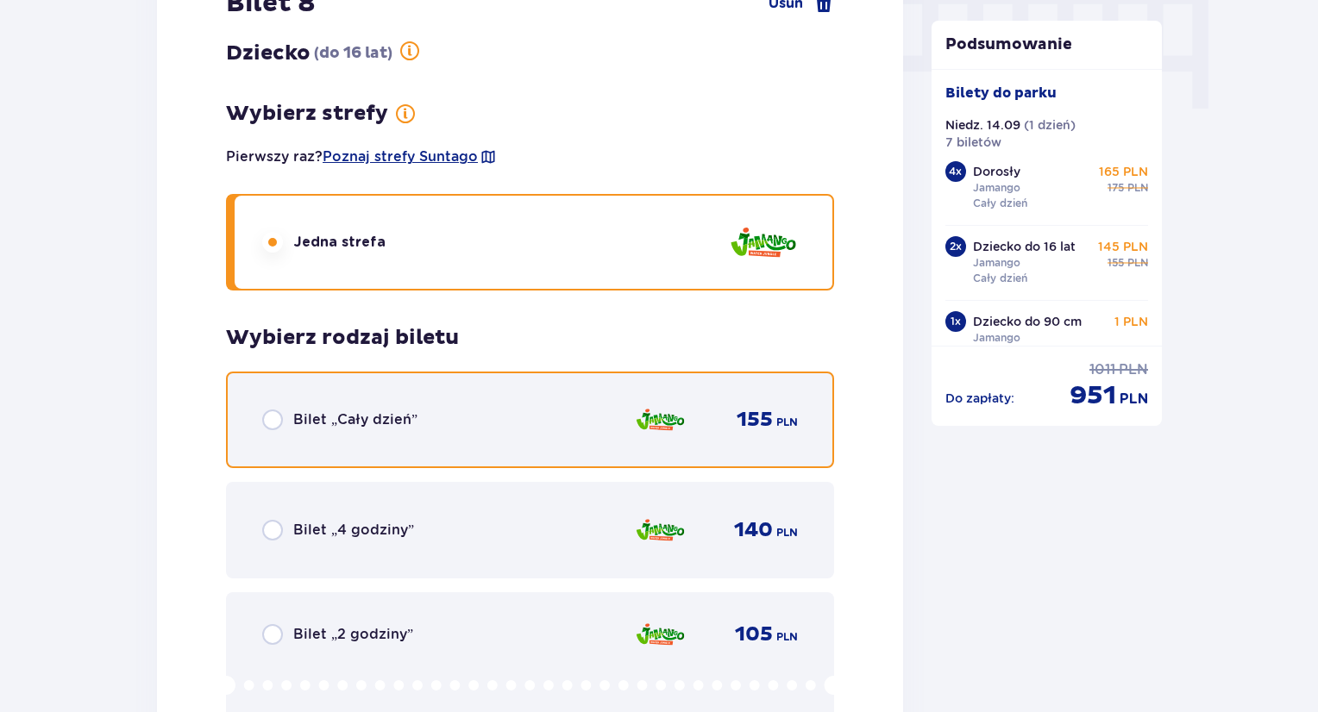
click at [263, 417] on input "radio" at bounding box center [272, 420] width 21 height 21
radio input "true"
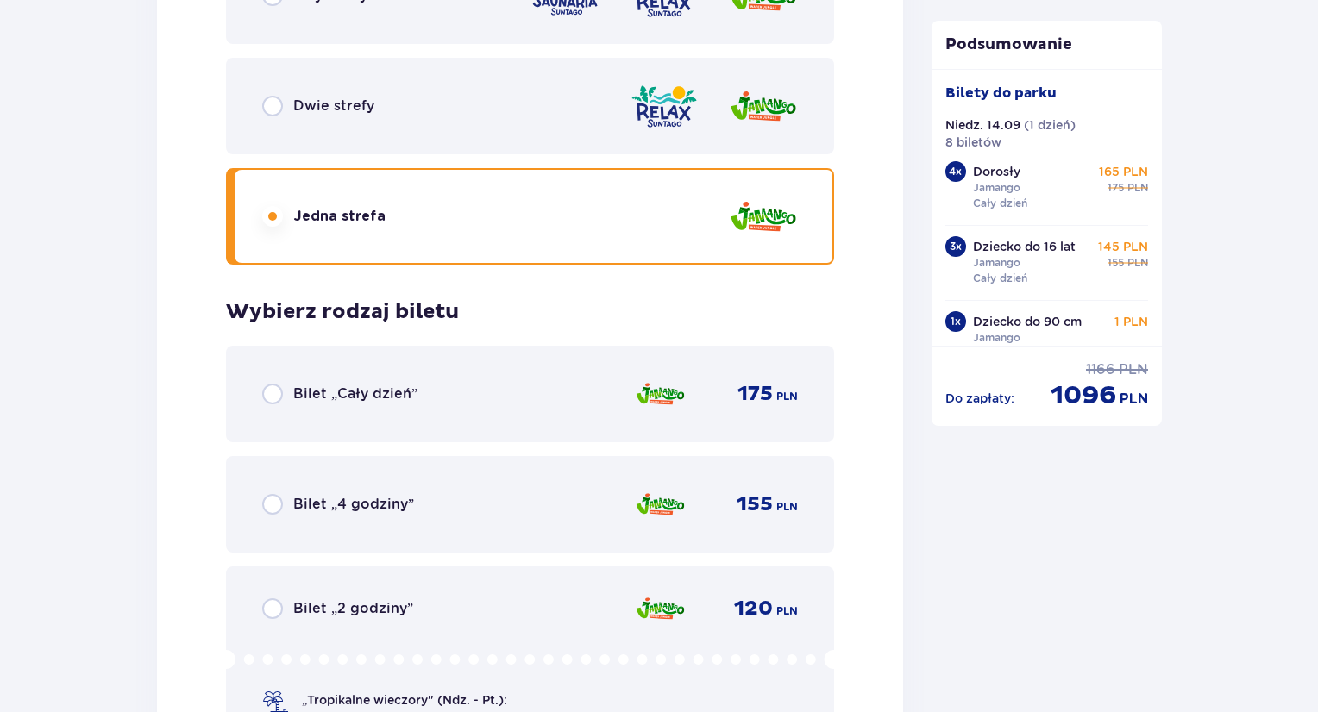
scroll to position [2096, 0]
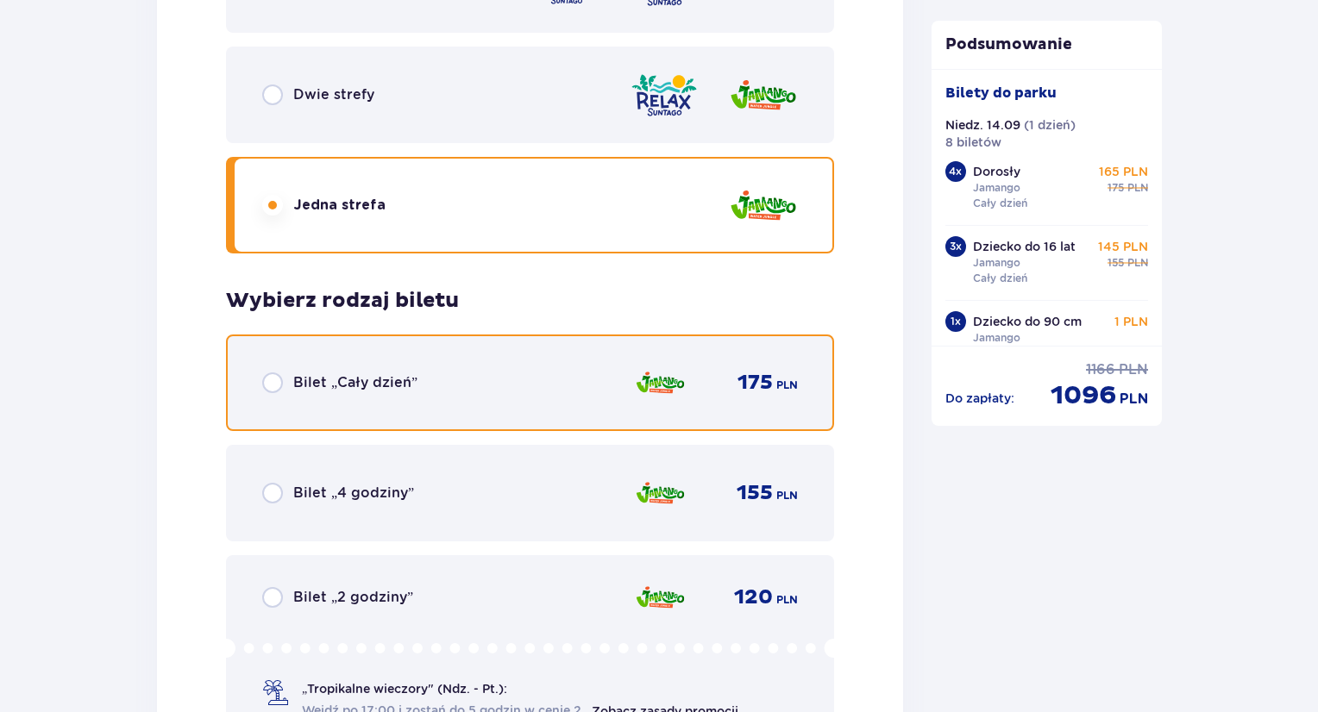
click at [276, 381] on input "radio" at bounding box center [272, 383] width 21 height 21
radio input "true"
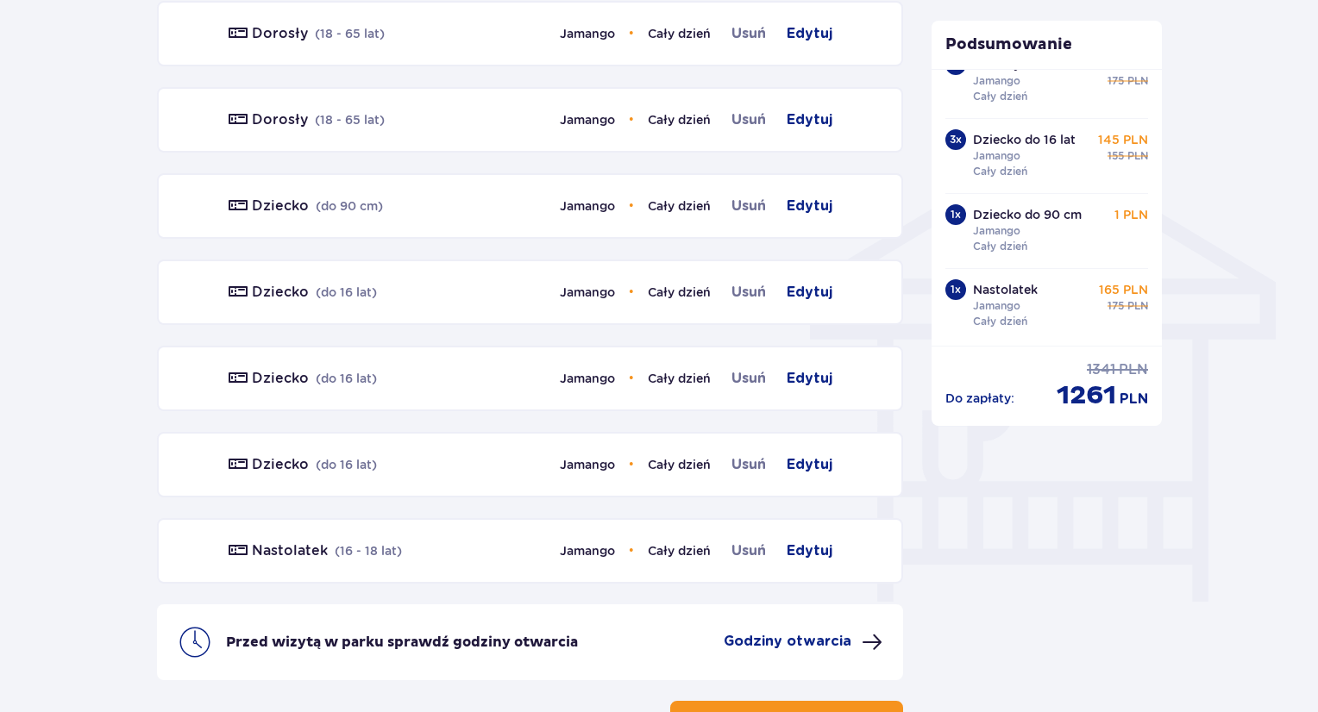
scroll to position [1300, 0]
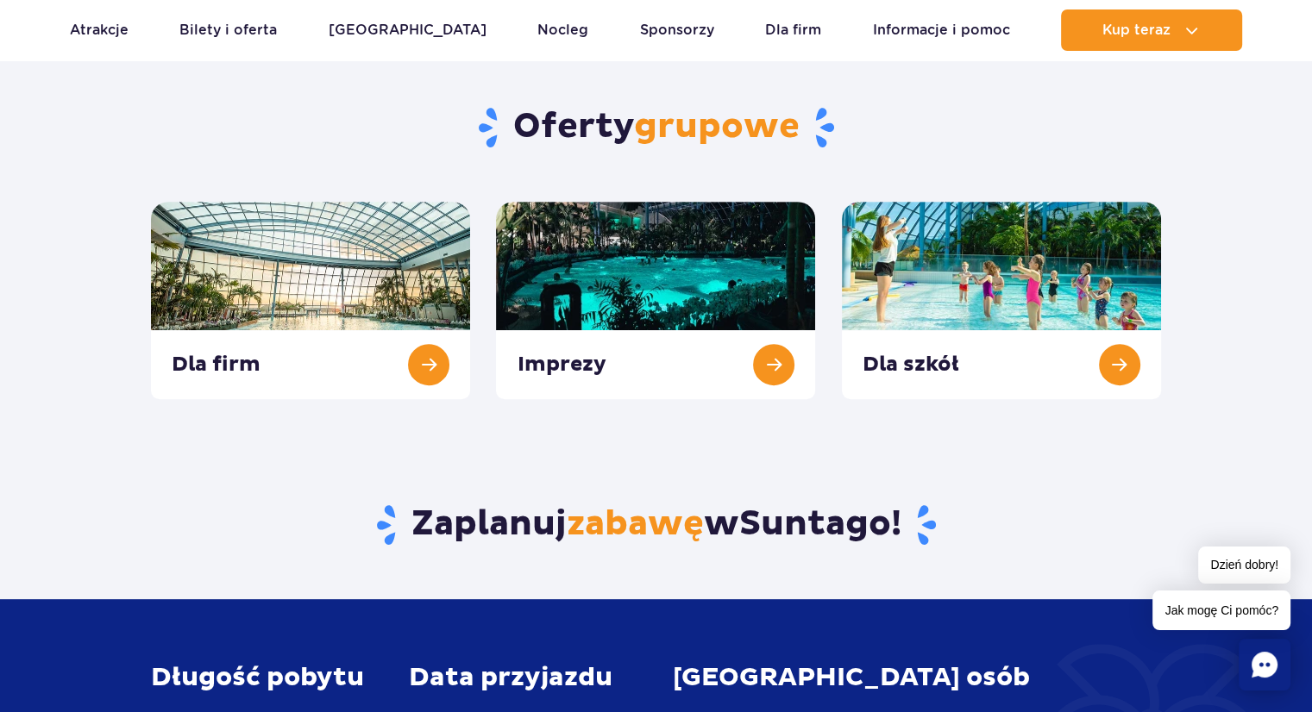
scroll to position [604, 0]
